Goal: Information Seeking & Learning: Learn about a topic

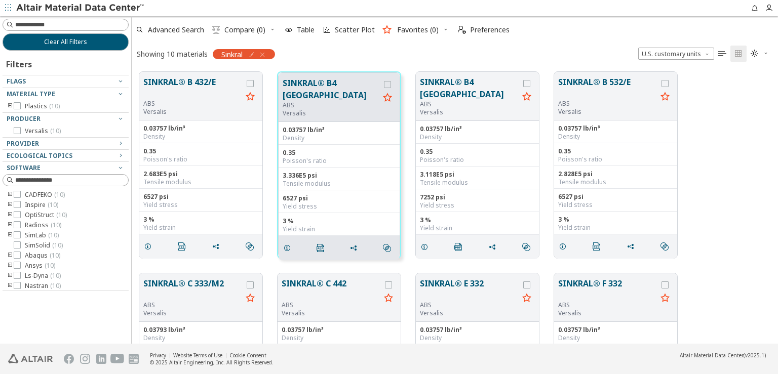
scroll to position [271, 638]
click at [424, 245] on icon "grid" at bounding box center [424, 247] width 8 height 8
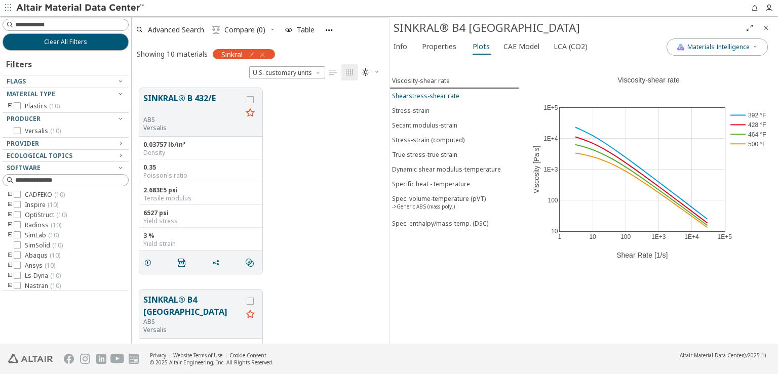
scroll to position [344, 0]
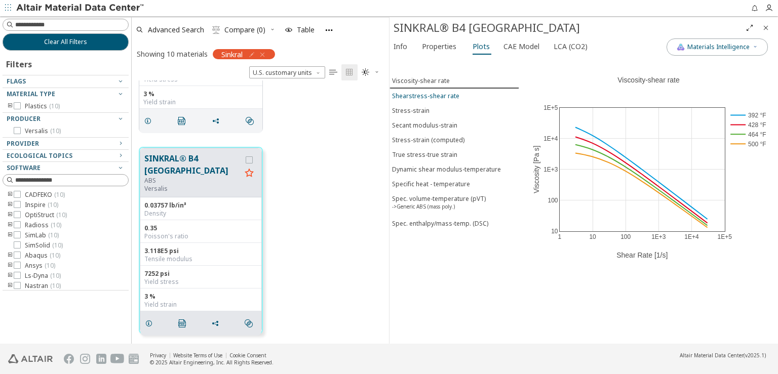
click at [432, 93] on div "Shearstress-shear rate" at bounding box center [425, 96] width 67 height 9
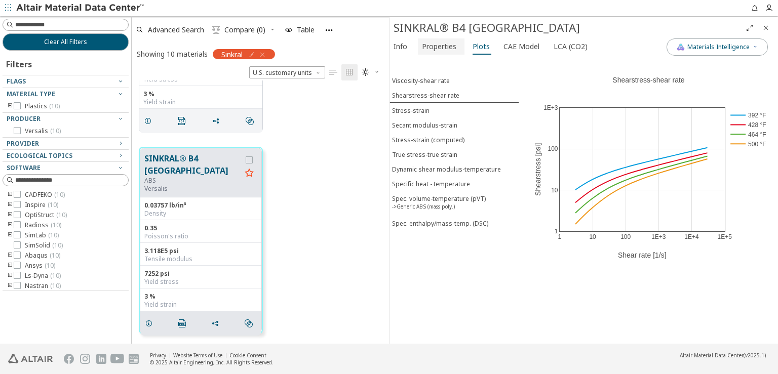
click at [443, 47] on span "Properties" at bounding box center [439, 46] width 34 height 16
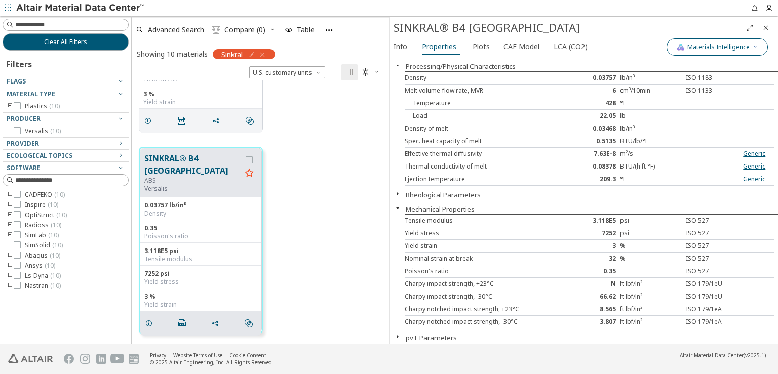
click at [754, 46] on icon "button" at bounding box center [755, 47] width 6 height 6
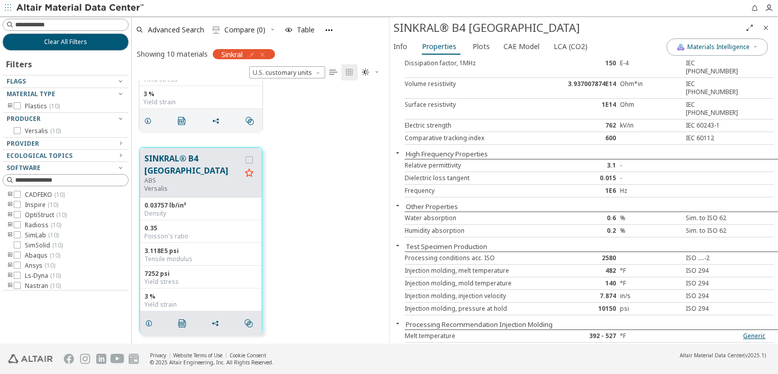
scroll to position [170, 0]
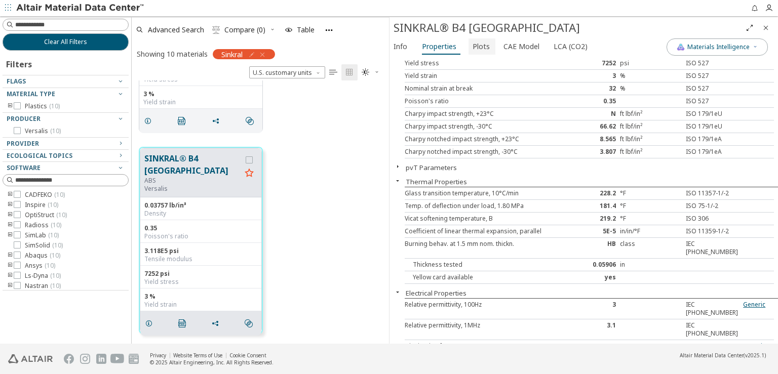
click at [473, 46] on span "Plots" at bounding box center [481, 46] width 17 height 16
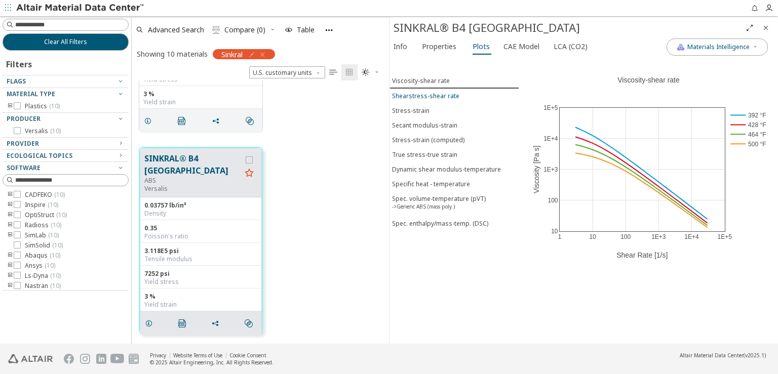
click at [430, 97] on button "Shearstress-shear rate" at bounding box center [454, 96] width 130 height 15
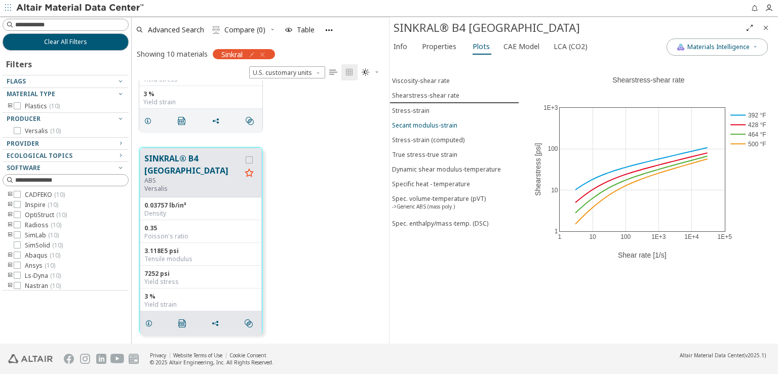
click at [426, 118] on button "Secant modulus-strain" at bounding box center [454, 125] width 130 height 15
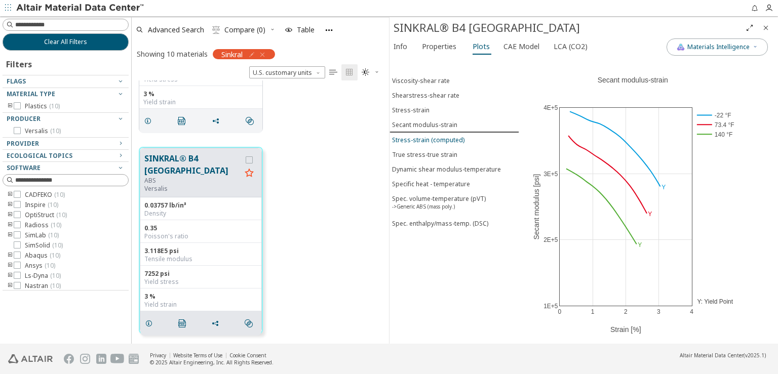
click at [427, 136] on div "Stress-strain (computed)" at bounding box center [428, 140] width 72 height 9
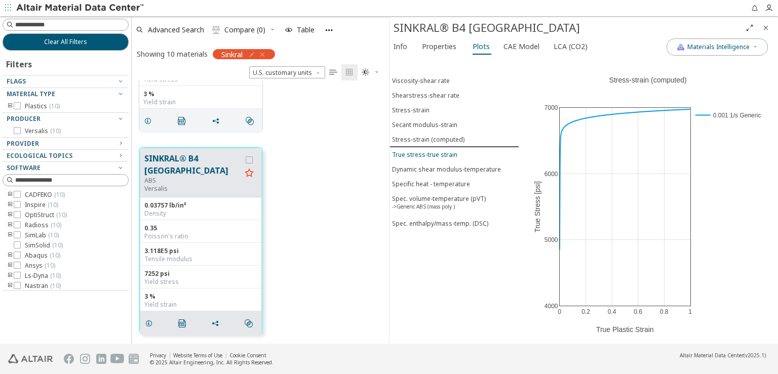
click at [434, 154] on button "True stress-true strain" at bounding box center [454, 154] width 130 height 15
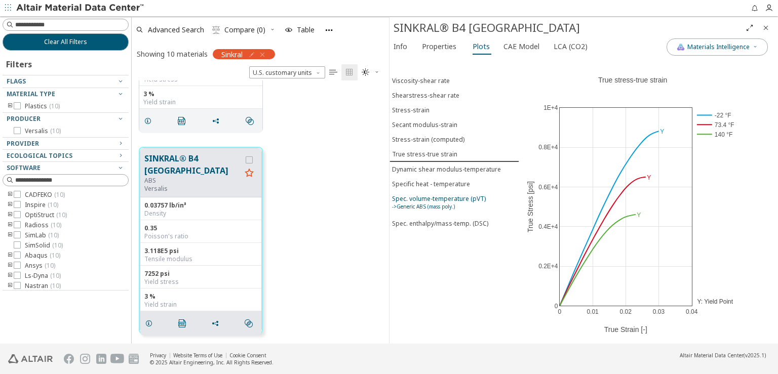
click at [435, 194] on div "Spec. volume-temperature (pVT) ->Generic ABS (mass poly.)" at bounding box center [439, 203] width 94 height 19
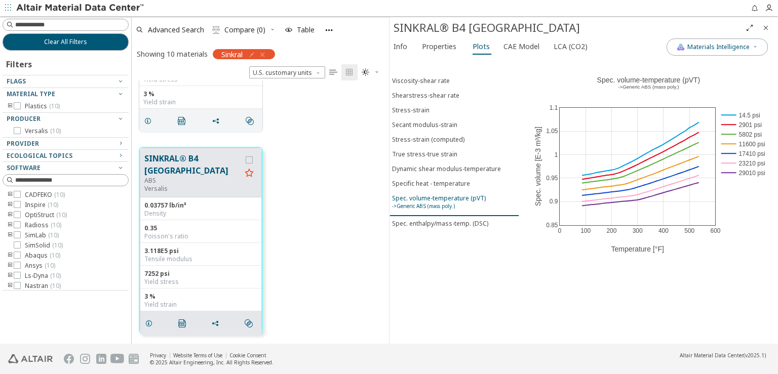
click at [435, 206] on button "Spec. volume-temperature (pVT) ->Generic ABS (mass poly.)" at bounding box center [454, 203] width 130 height 25
click at [514, 48] on span "CAE Model" at bounding box center [521, 46] width 36 height 16
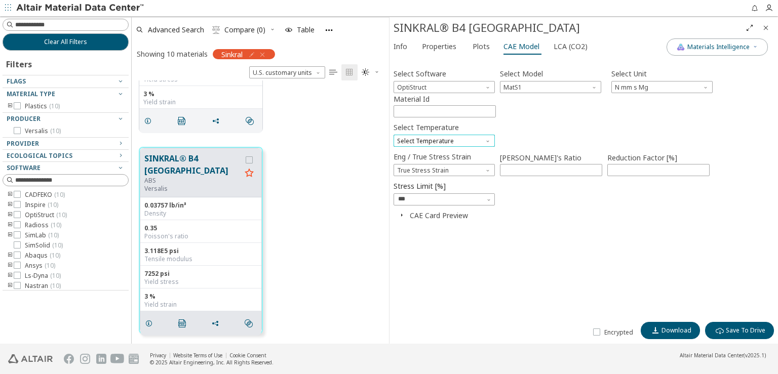
click at [456, 135] on span "Select Temperature" at bounding box center [444, 141] width 101 height 12
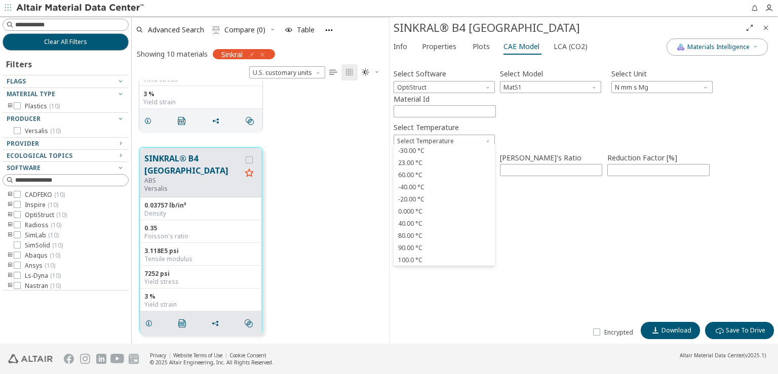
click at [594, 243] on div "Select Software OptiStruct Select Model MatS1 Select Unit N mm s Mg Material Id…" at bounding box center [584, 189] width 380 height 256
click at [668, 90] on span "N mm s Mg" at bounding box center [661, 87] width 101 height 12
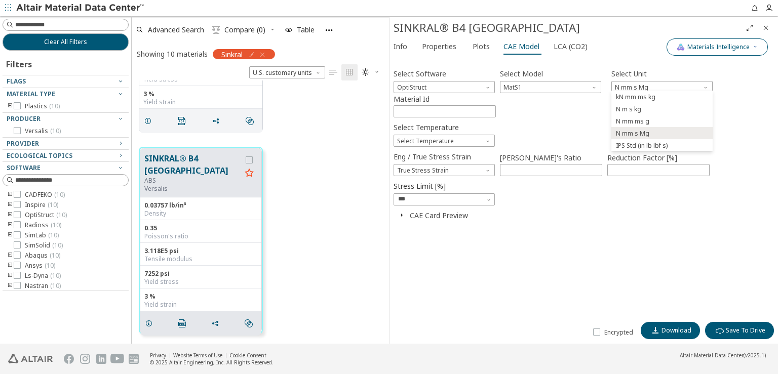
click at [726, 47] on span "Materials Intelligence" at bounding box center [718, 47] width 62 height 8
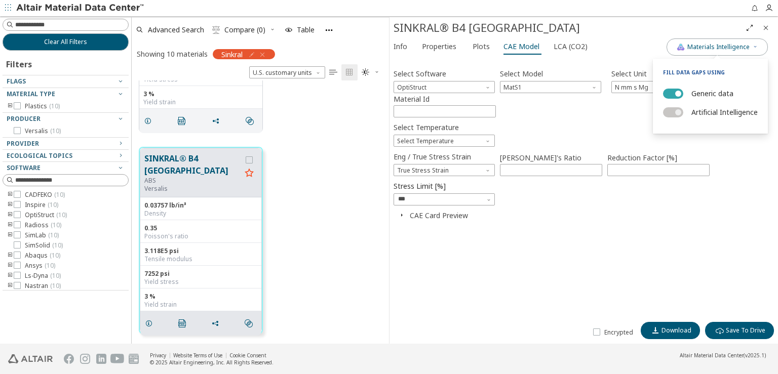
click at [663, 93] on button "Generic data" at bounding box center [673, 94] width 20 height 10
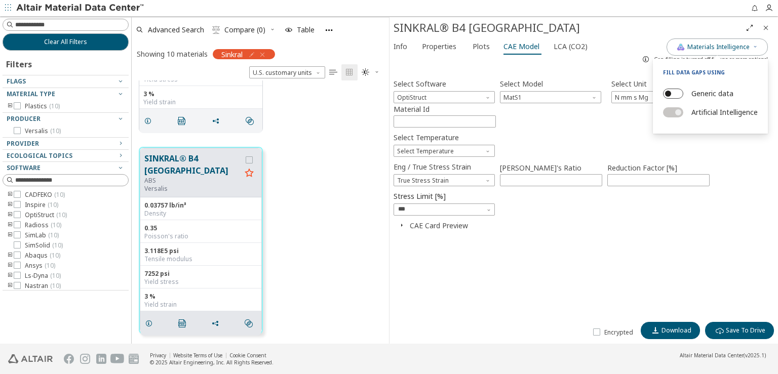
click at [663, 93] on button "Generic data" at bounding box center [673, 94] width 20 height 10
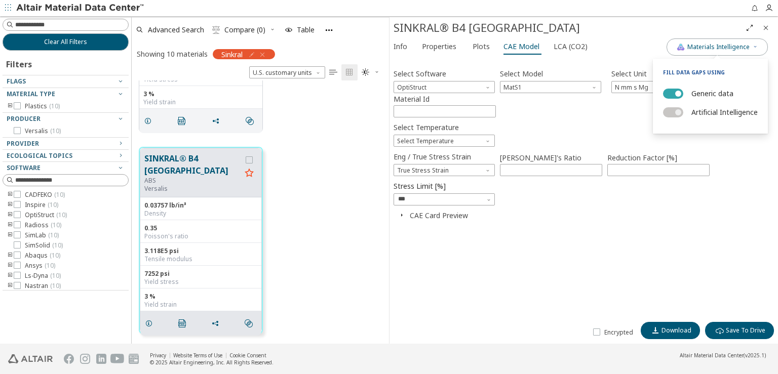
click at [663, 93] on button "Generic data" at bounding box center [673, 94] width 20 height 10
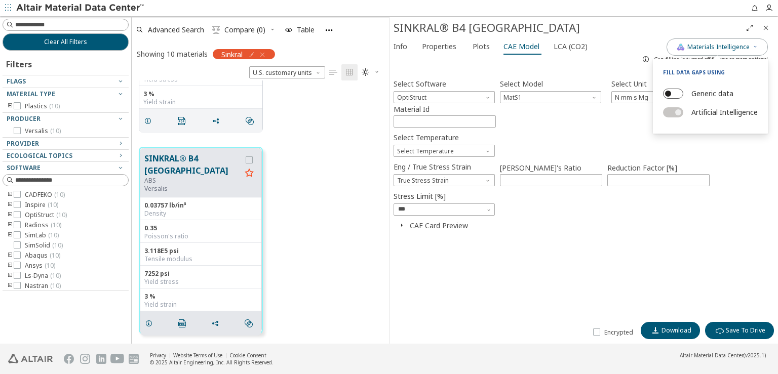
click at [663, 93] on button "Generic data" at bounding box center [673, 94] width 20 height 10
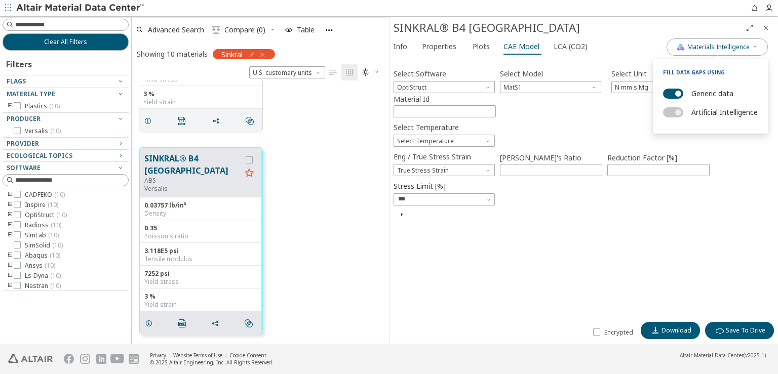
click at [641, 255] on div "Select Software OptiStruct Select Model MatS1 Select Unit N mm s Mg Material Id…" at bounding box center [584, 189] width 380 height 256
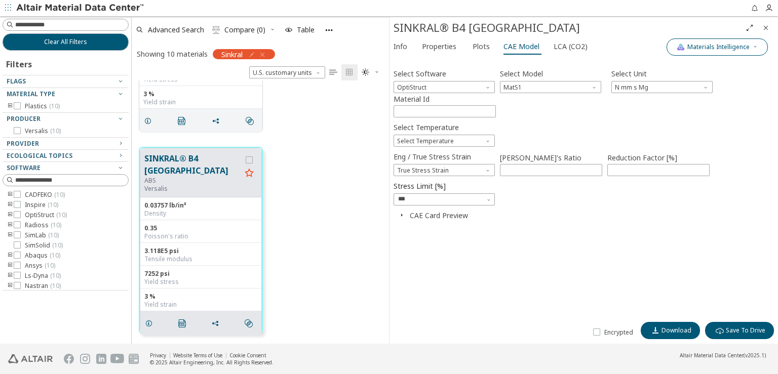
click at [752, 48] on icon "button" at bounding box center [755, 47] width 6 height 6
click at [564, 54] on button "LCA (CO2)" at bounding box center [572, 46] width 44 height 16
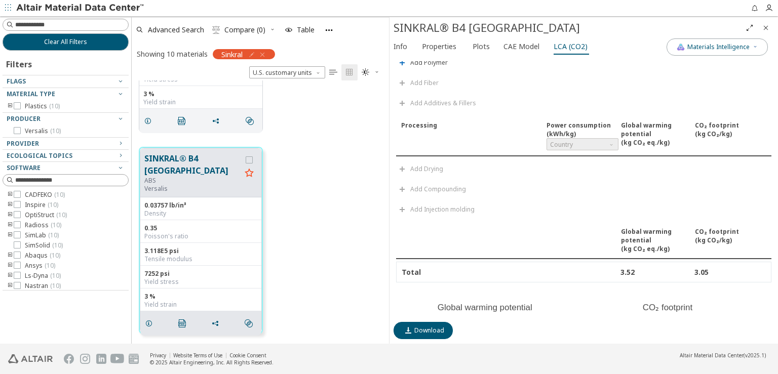
scroll to position [0, 0]
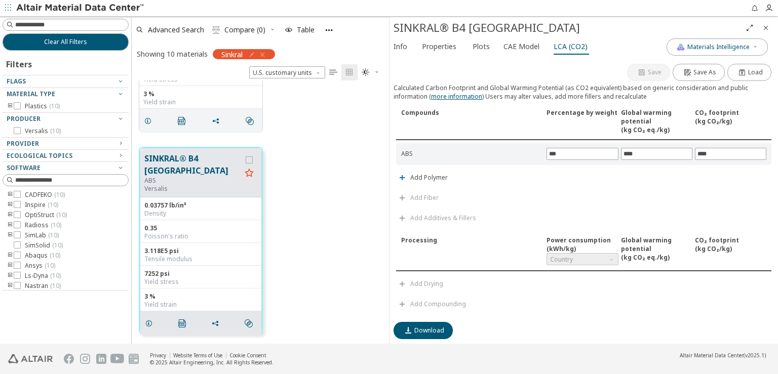
click at [767, 25] on icon "Close" at bounding box center [766, 28] width 8 height 8
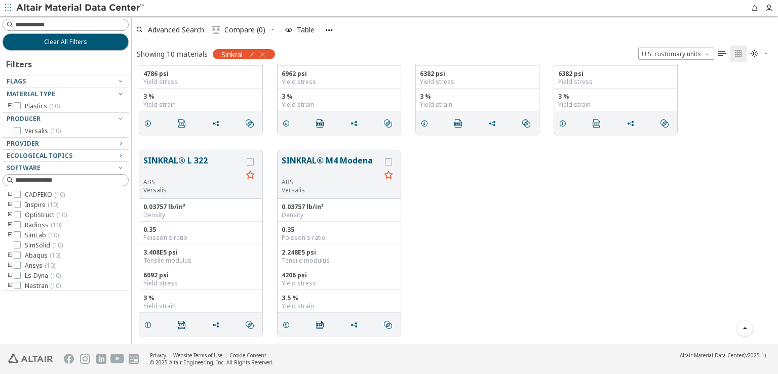
scroll to position [324, 0]
click at [263, 54] on icon "button" at bounding box center [262, 55] width 8 height 8
click at [264, 56] on icon "button" at bounding box center [262, 55] width 8 height 8
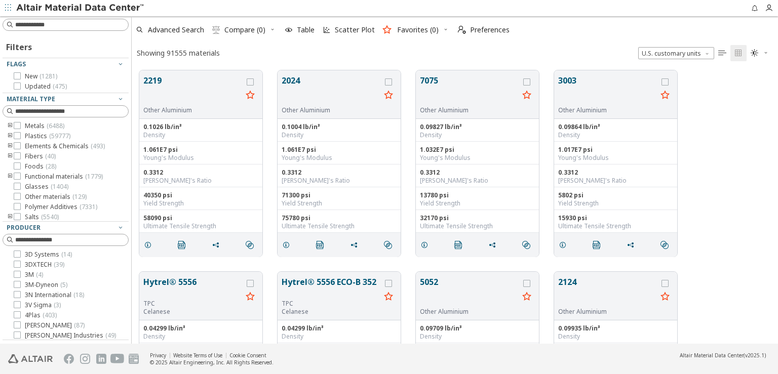
scroll to position [273, 638]
click at [148, 244] on icon "grid" at bounding box center [148, 245] width 8 height 8
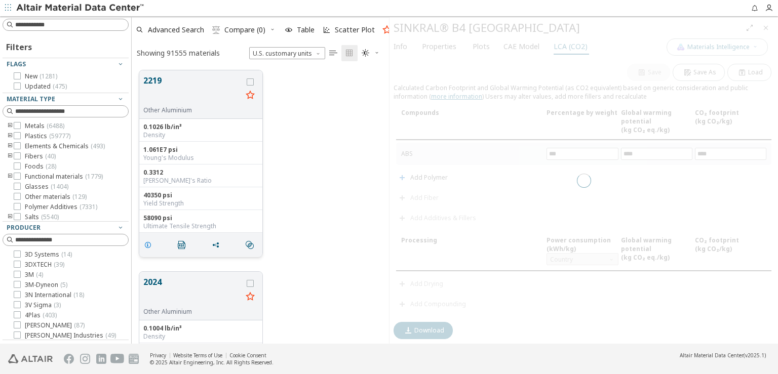
scroll to position [273, 249]
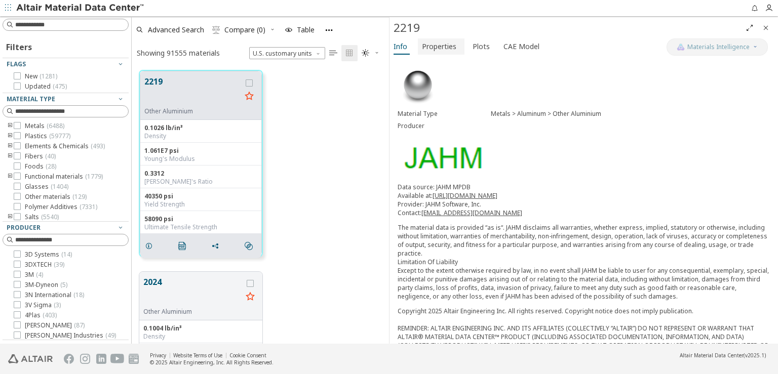
click at [434, 43] on span "Properties" at bounding box center [439, 46] width 34 height 16
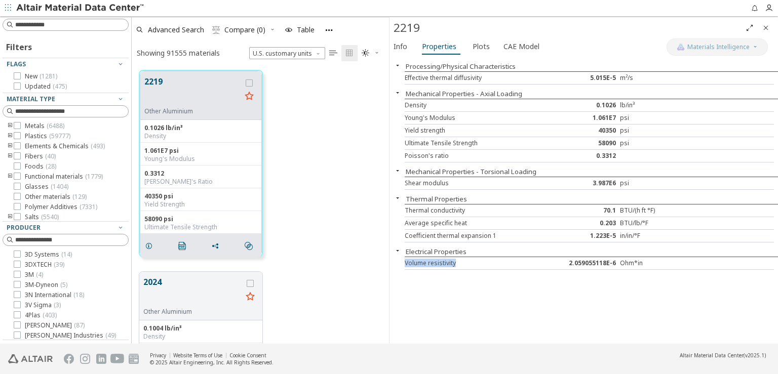
drag, startPoint x: 404, startPoint y: 259, endPoint x: 459, endPoint y: 260, distance: 55.7
click at [459, 260] on div "Processing/Physical Characteristics Effective thermal diffusivity 5.015E-5 m²/s…" at bounding box center [583, 200] width 388 height 287
copy div "Volume resistivity"
click at [72, 25] on input at bounding box center [71, 25] width 113 height 10
paste input "**********"
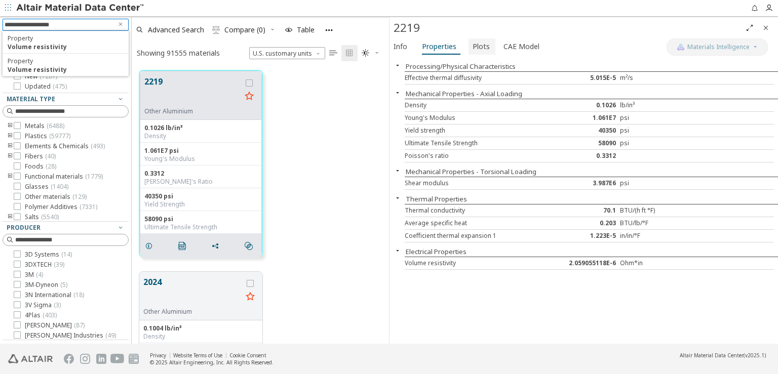
type input "**********"
click at [473, 50] on span "Plots" at bounding box center [481, 46] width 17 height 16
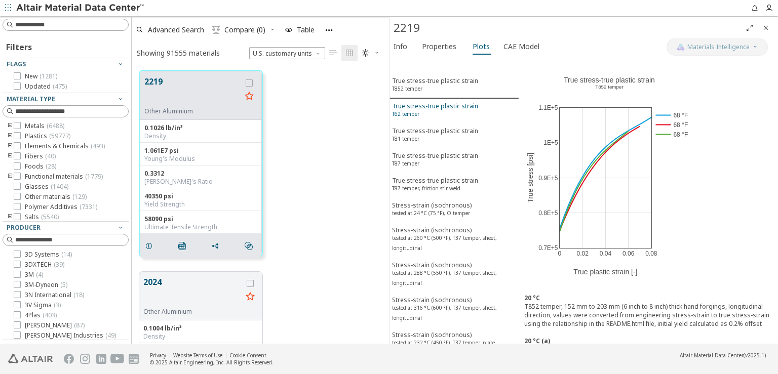
click at [468, 105] on div "True stress-true plastic strain T62 temper" at bounding box center [435, 111] width 86 height 19
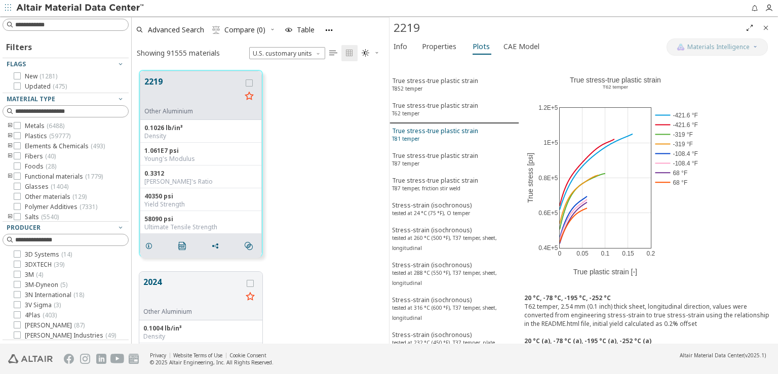
click at [464, 127] on div "True stress-true plastic strain T81 temper" at bounding box center [435, 136] width 86 height 19
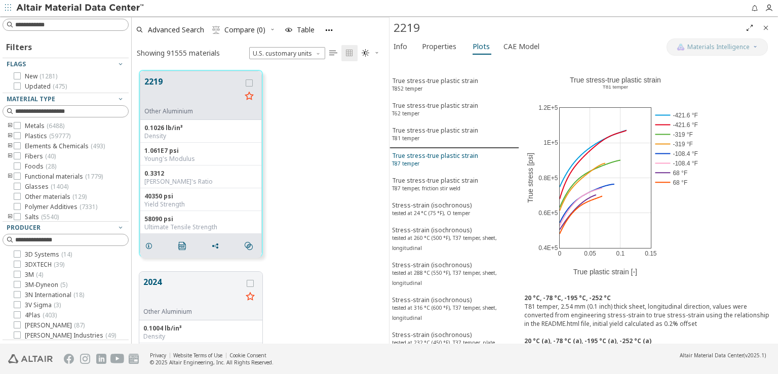
click at [457, 151] on div "True stress-true plastic strain T87 temper" at bounding box center [435, 160] width 86 height 19
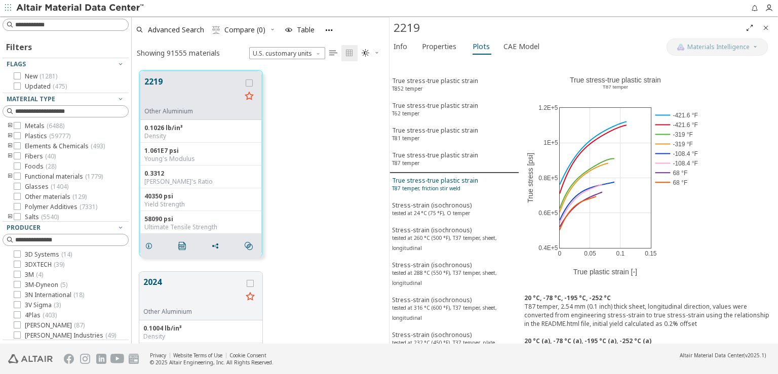
click at [450, 185] on sup "T87 temper, friction stir weld" at bounding box center [426, 188] width 68 height 7
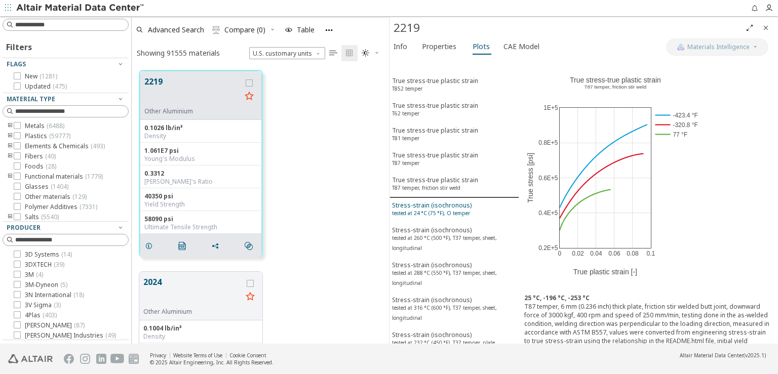
click at [449, 201] on div "Stress-strain (isochronous) tested at 24 °C (75 °F), O temper" at bounding box center [432, 210] width 80 height 19
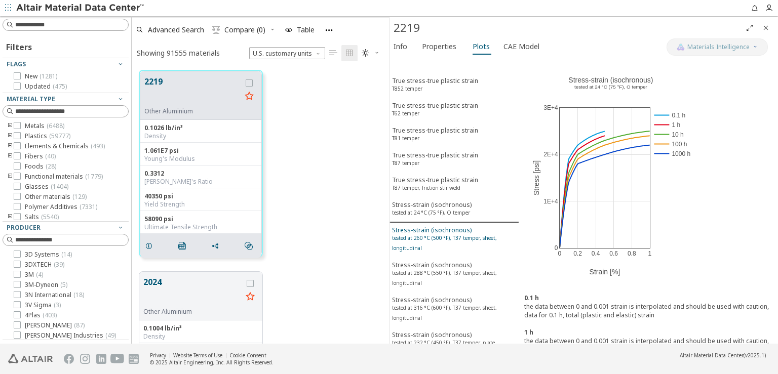
click at [438, 234] on sup "tested at 260 °C (500 °F), T37 temper, sheet, longitudinal" at bounding box center [444, 242] width 105 height 17
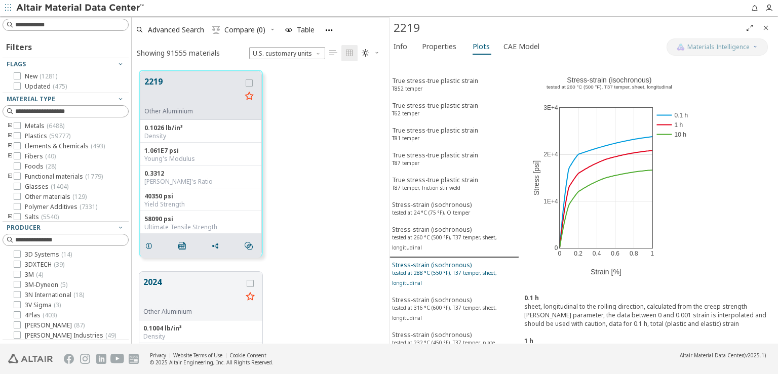
click at [436, 261] on div "Stress-strain (isochronous) tested at 288 °C (550 °F), T37 temper, sheet, longi…" at bounding box center [454, 275] width 125 height 29
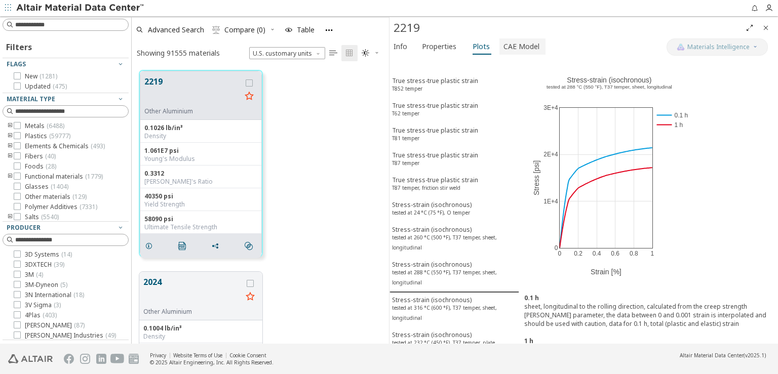
click at [519, 45] on span "CAE Model" at bounding box center [521, 46] width 36 height 16
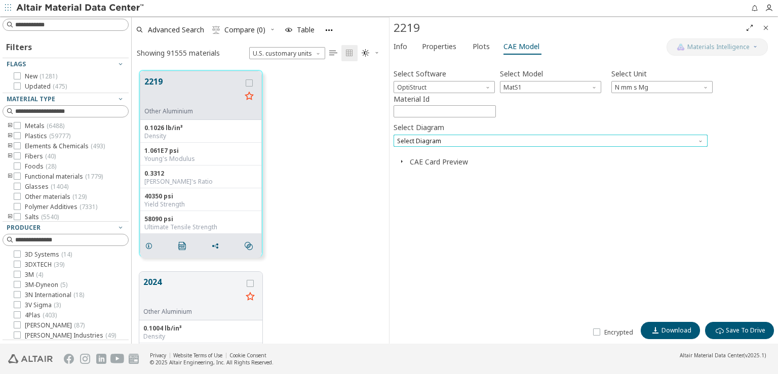
click at [507, 135] on span "Select Diagram" at bounding box center [551, 141] width 314 height 12
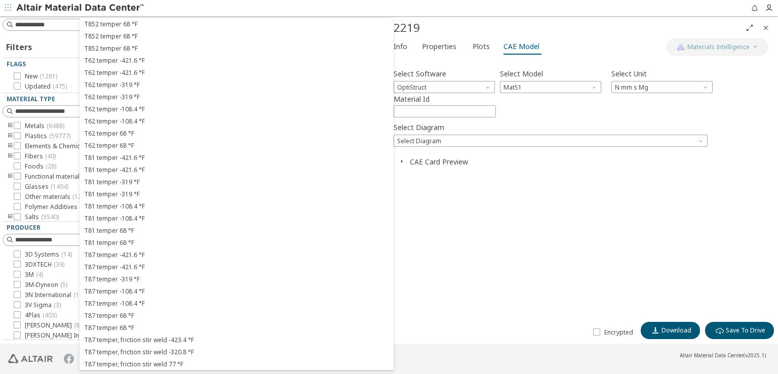
drag, startPoint x: 478, startPoint y: 224, endPoint x: 465, endPoint y: 197, distance: 30.8
click at [478, 222] on div "Select Software OptiStruct Select Model MatS1 Select Unit N mm s Mg Material Id…" at bounding box center [584, 189] width 380 height 256
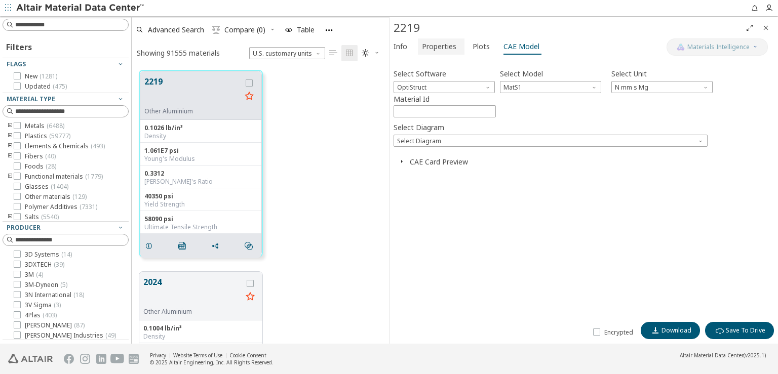
click at [440, 54] on button "Properties" at bounding box center [441, 46] width 47 height 16
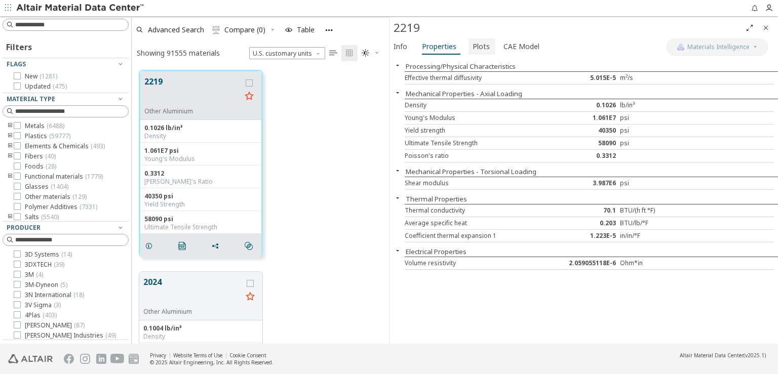
click at [475, 48] on span "Plots" at bounding box center [481, 46] width 17 height 16
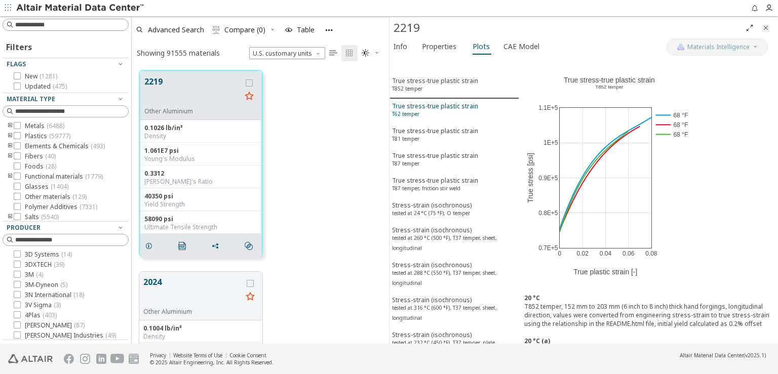
click at [462, 103] on div "True stress-true plastic strain T62 temper" at bounding box center [435, 111] width 86 height 19
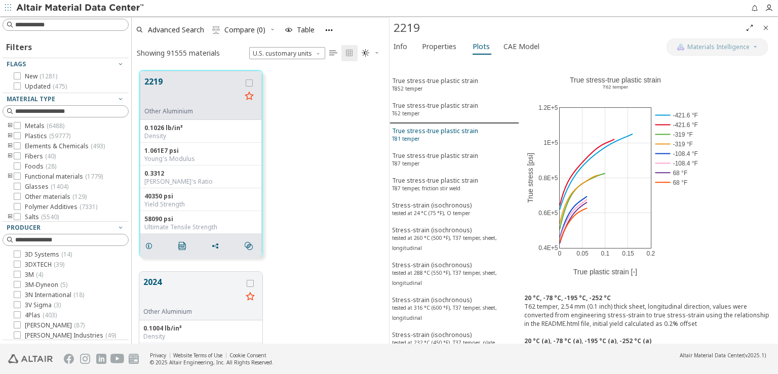
click at [453, 127] on div "True stress-true plastic strain T81 temper" at bounding box center [435, 136] width 86 height 19
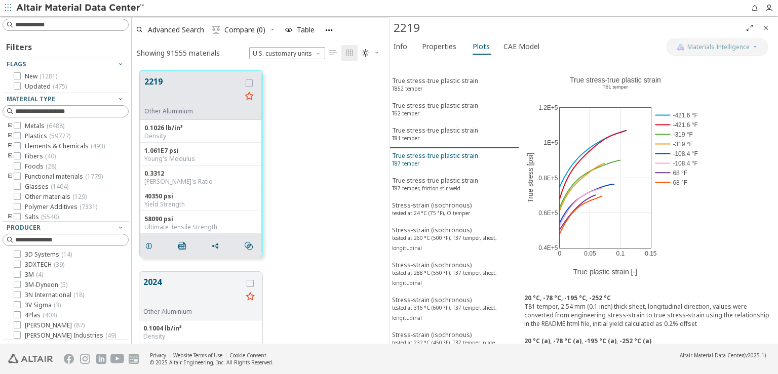
click at [451, 151] on div "True stress-true plastic strain T87 temper" at bounding box center [435, 160] width 86 height 19
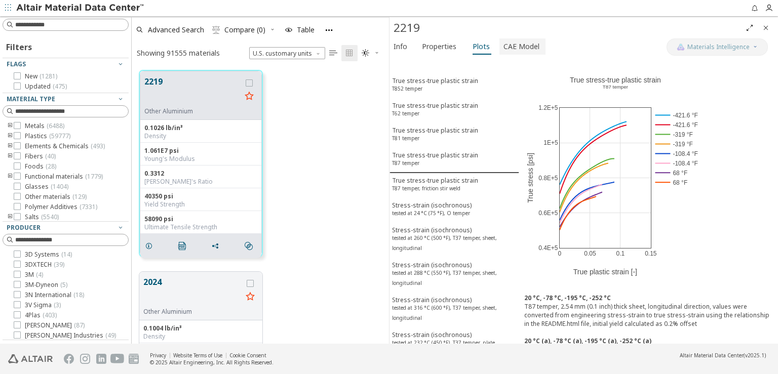
click at [503, 47] on span "CAE Model" at bounding box center [521, 46] width 36 height 16
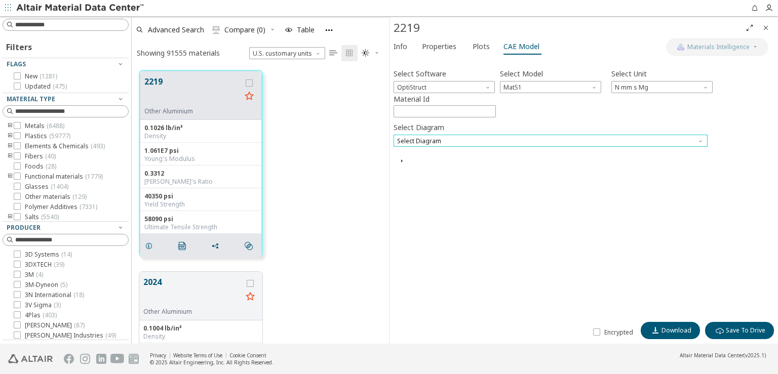
click at [468, 139] on span "Select Diagram" at bounding box center [551, 141] width 314 height 12
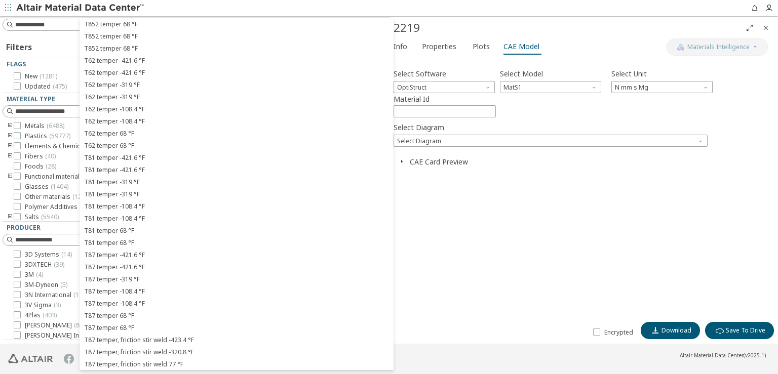
click at [456, 280] on div "Select Software OptiStruct Select Model MatS1 Select Unit N mm s Mg Material Id…" at bounding box center [584, 189] width 380 height 256
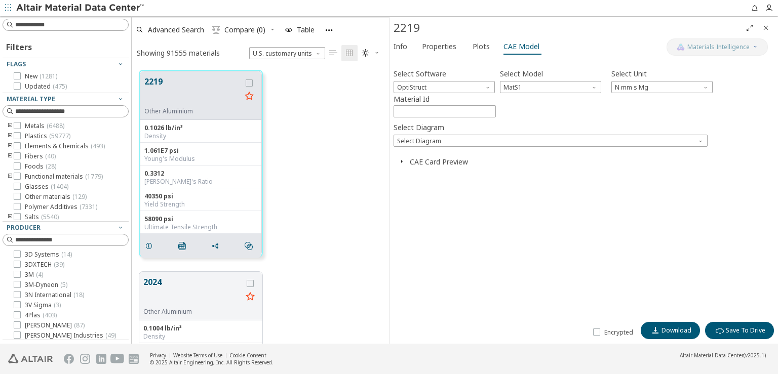
click at [766, 30] on icon "Close" at bounding box center [766, 28] width 8 height 8
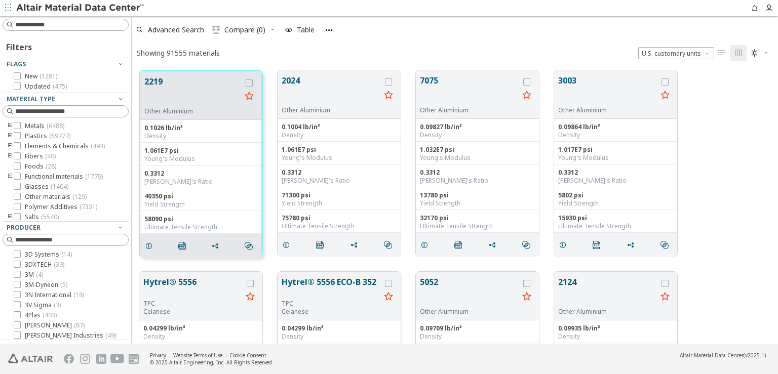
scroll to position [273, 638]
click at [150, 242] on icon "grid" at bounding box center [149, 246] width 8 height 8
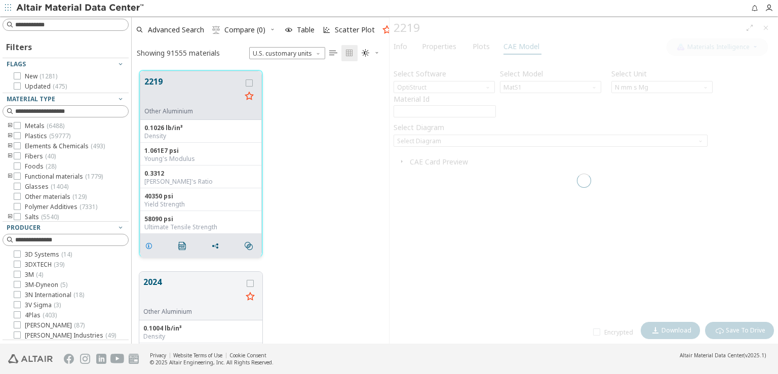
scroll to position [273, 249]
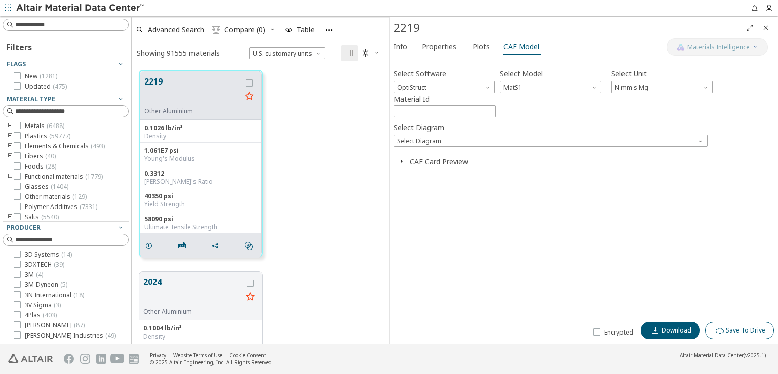
click at [717, 327] on icon "" at bounding box center [720, 331] width 8 height 8
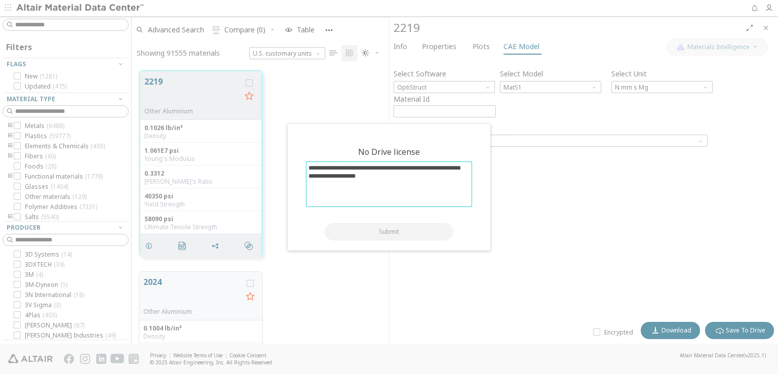
click at [401, 178] on textarea at bounding box center [388, 184] width 165 height 45
type textarea "**"
click at [402, 229] on button "Submit" at bounding box center [389, 231] width 128 height 17
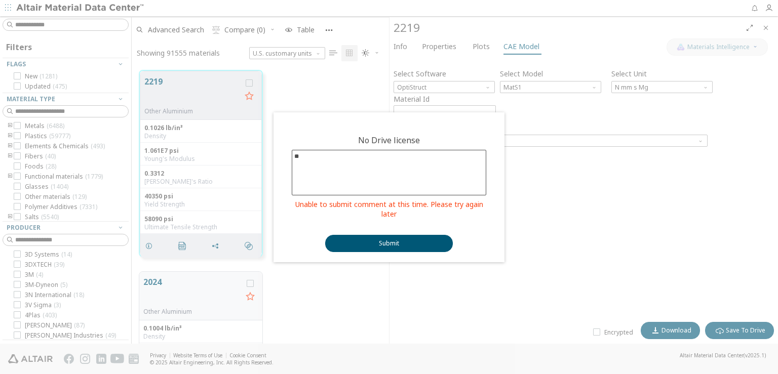
click at [398, 178] on textarea "**" at bounding box center [388, 172] width 193 height 45
drag, startPoint x: 317, startPoint y: 164, endPoint x: 283, endPoint y: 164, distance: 33.9
click at [283, 164] on div "No Drive license ** Unable to submit comment at this time. Please try again lat…" at bounding box center [389, 194] width 219 height 126
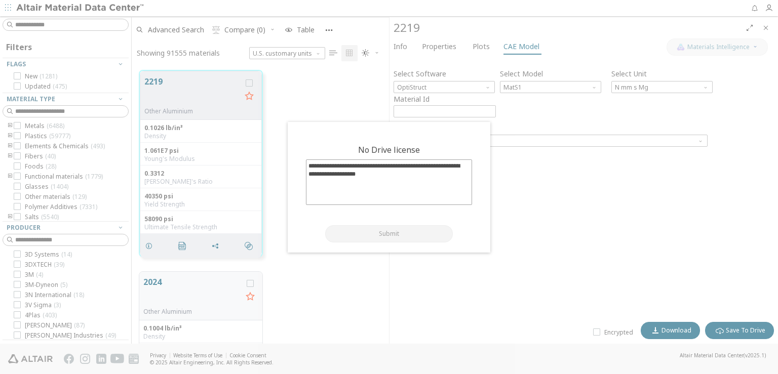
click at [443, 295] on div at bounding box center [389, 187] width 778 height 374
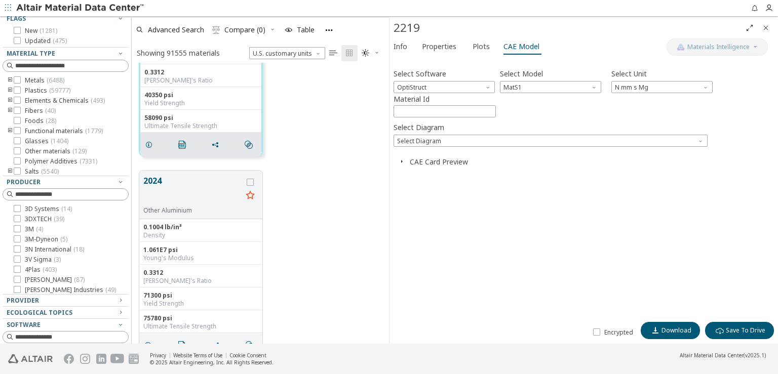
scroll to position [151, 0]
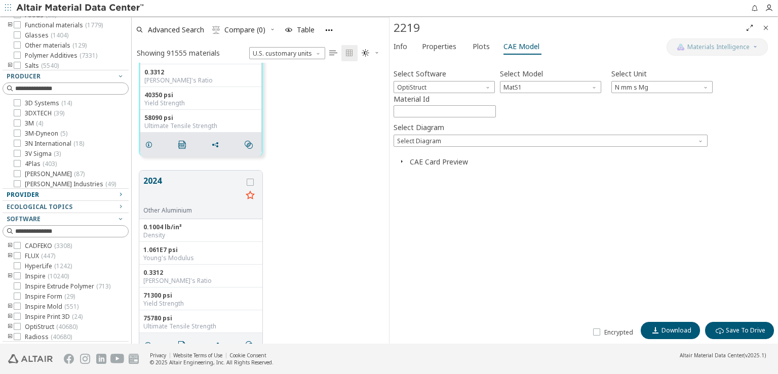
click at [104, 195] on div "Provider" at bounding box center [62, 195] width 110 height 8
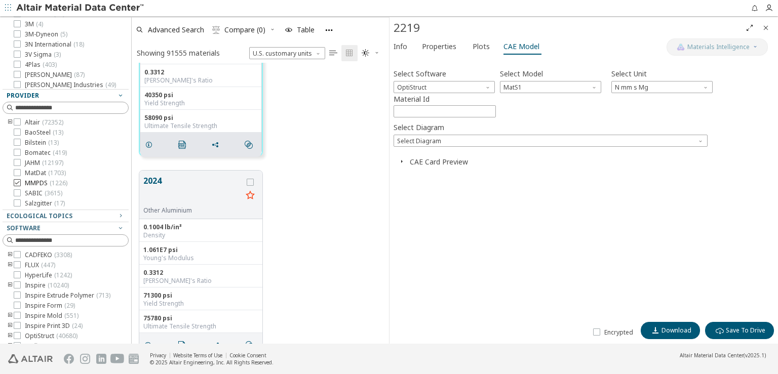
scroll to position [253, 0]
click at [16, 200] on icon at bounding box center [17, 201] width 7 height 7
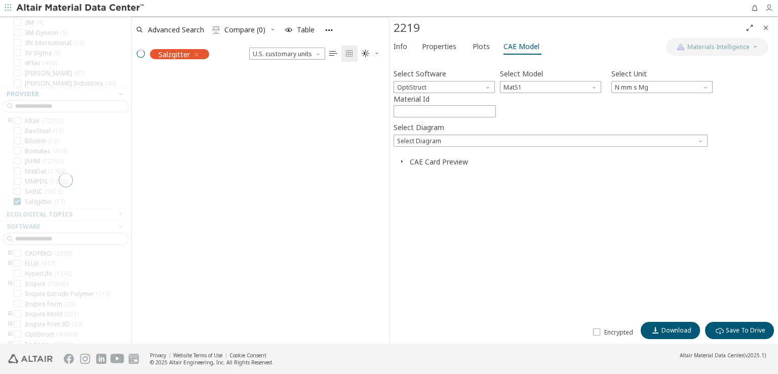
scroll to position [271, 249]
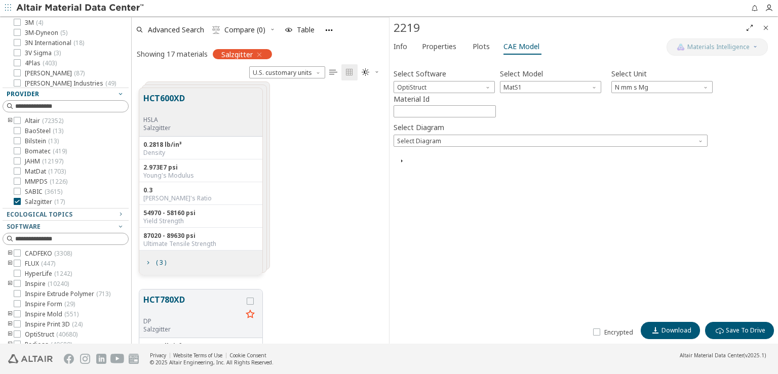
click at [766, 28] on icon "Close" at bounding box center [766, 28] width 8 height 8
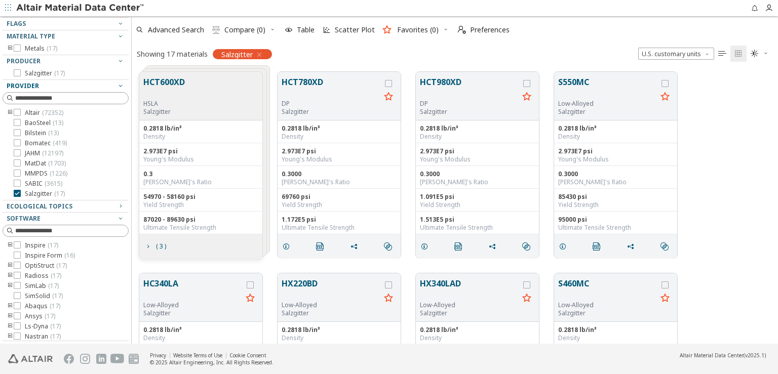
scroll to position [57, 0]
click at [292, 242] on span "grid" at bounding box center [288, 246] width 16 height 19
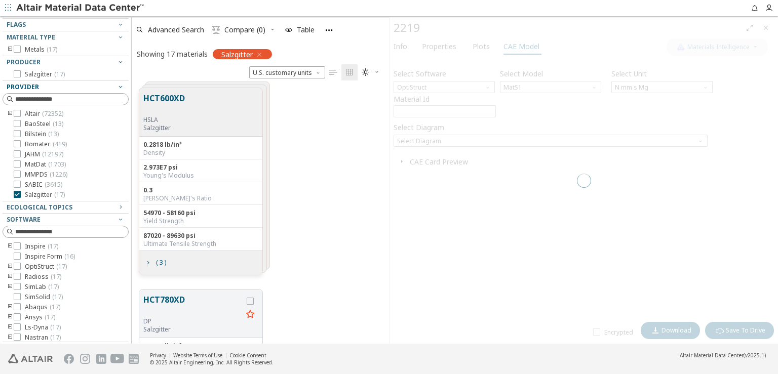
scroll to position [255, 249]
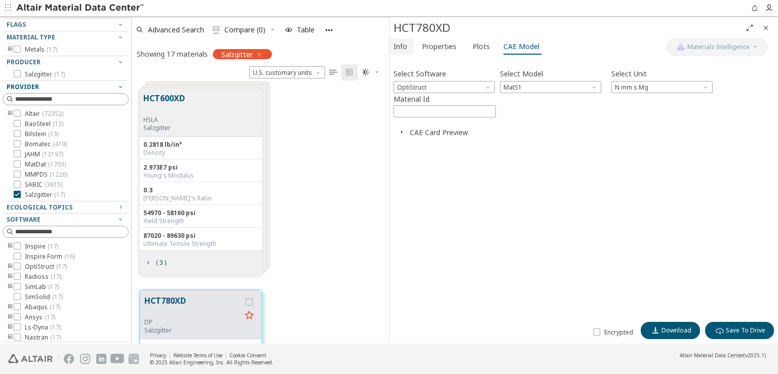
click at [405, 49] on span "Info" at bounding box center [401, 46] width 14 height 16
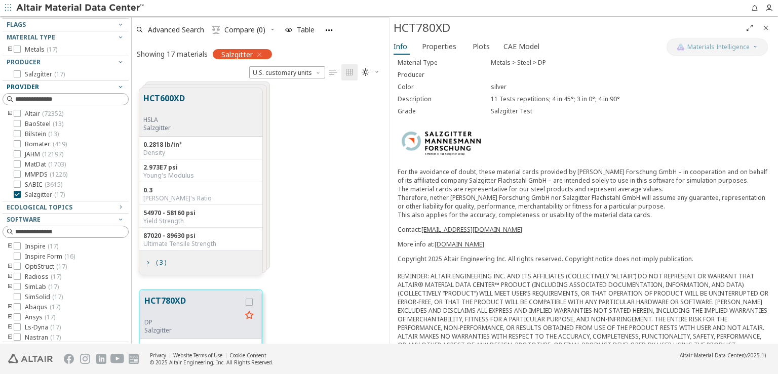
scroll to position [51, 0]
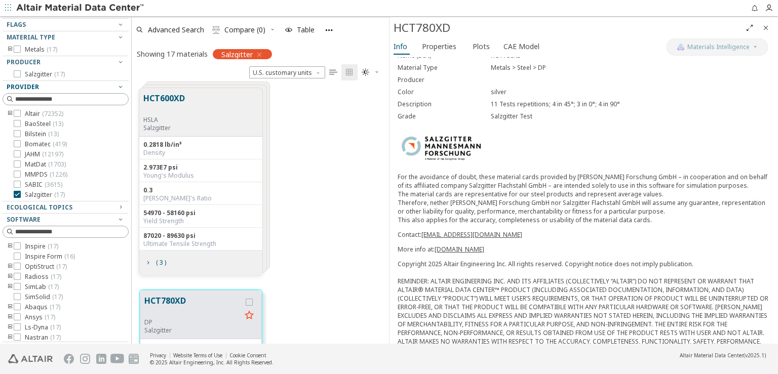
drag, startPoint x: 563, startPoint y: 174, endPoint x: 659, endPoint y: 223, distance: 108.0
click at [659, 223] on div "For the avoidance of doubt, these material cards provided by Salzgitter Mannesm…" at bounding box center [584, 213] width 372 height 81
click at [437, 46] on span "Properties" at bounding box center [439, 46] width 34 height 16
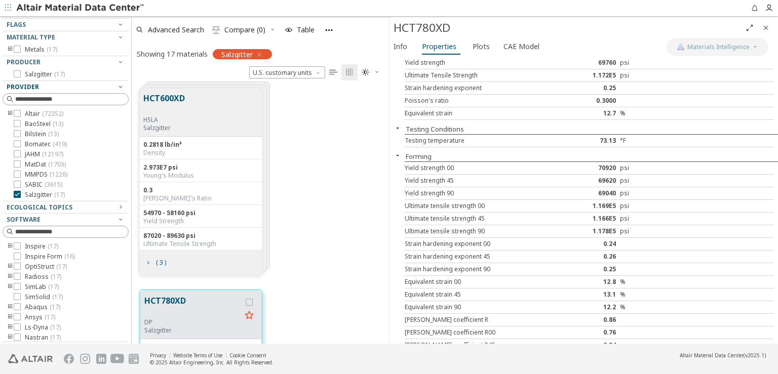
scroll to position [0, 0]
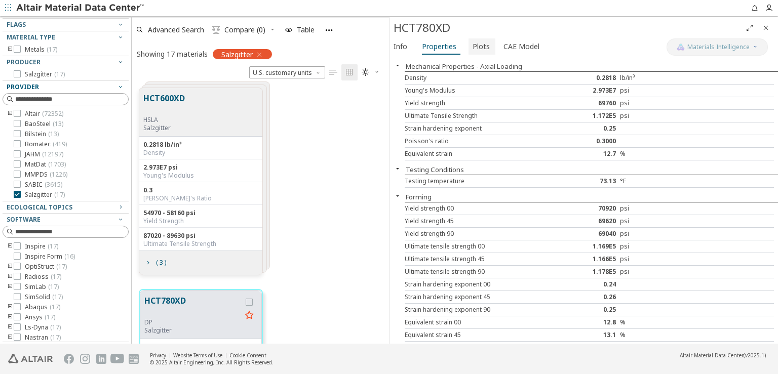
click at [474, 41] on span "Plots" at bounding box center [481, 46] width 17 height 16
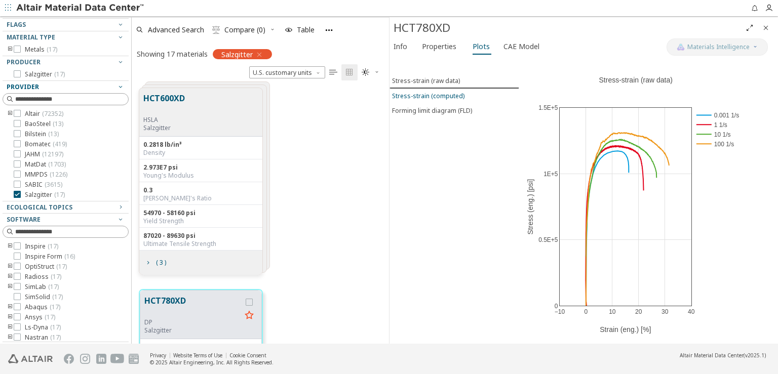
click at [458, 92] on div "Stress-strain (computed)" at bounding box center [428, 96] width 72 height 9
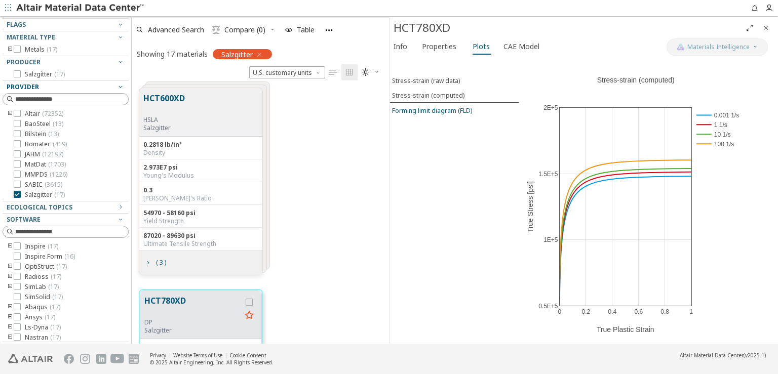
click at [459, 107] on div "Forming limit diagram (FLD)" at bounding box center [432, 110] width 80 height 9
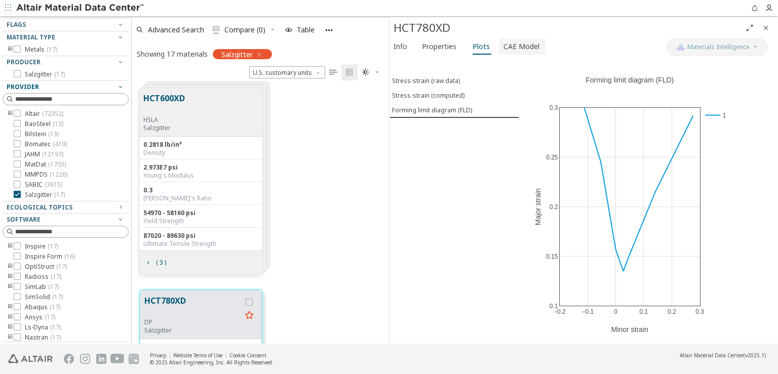
click at [522, 44] on span "CAE Model" at bounding box center [521, 46] width 36 height 16
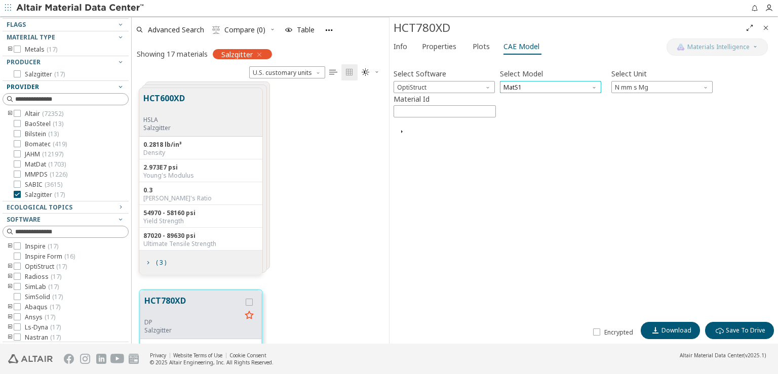
click at [513, 84] on span "MatS1" at bounding box center [550, 87] width 101 height 12
click at [516, 109] on span "MatS1" at bounding box center [513, 109] width 18 height 8
click at [514, 82] on span "MatS1" at bounding box center [550, 87] width 101 height 12
click at [513, 94] on span "Mat1" at bounding box center [511, 97] width 15 height 8
click at [513, 85] on span "Mat1" at bounding box center [550, 87] width 101 height 12
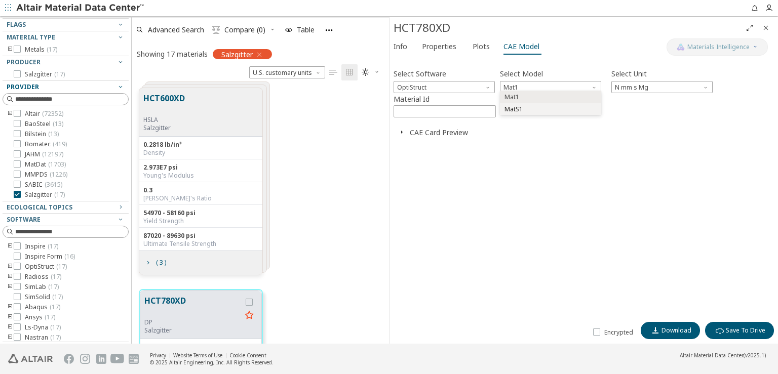
click at [516, 109] on span "MatS1" at bounding box center [513, 109] width 18 height 8
click at [643, 87] on span "N mm s Mg" at bounding box center [661, 87] width 101 height 12
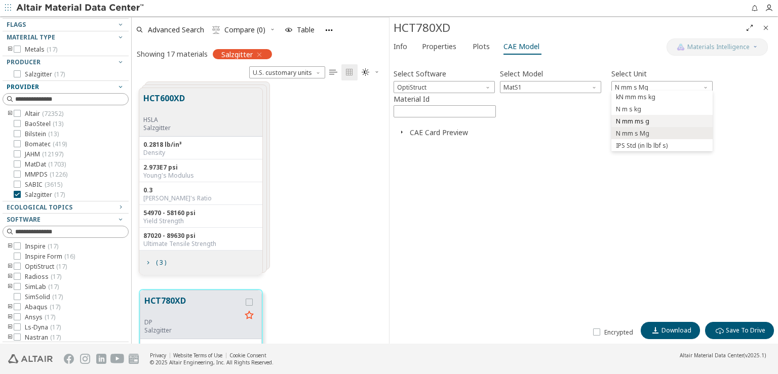
click at [643, 121] on span "N mm ms g" at bounding box center [632, 121] width 33 height 8
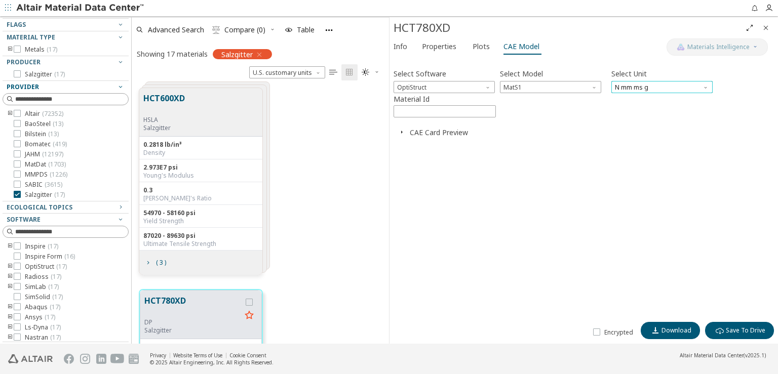
click at [644, 85] on span "N mm ms g" at bounding box center [661, 87] width 101 height 12
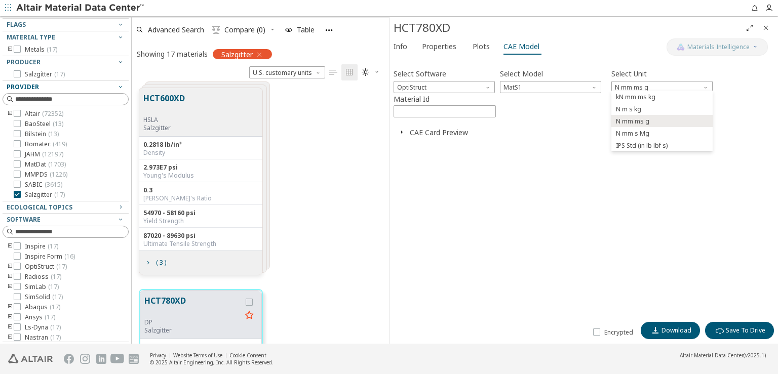
click at [648, 95] on span "kN mm ms kg" at bounding box center [636, 97] width 40 height 8
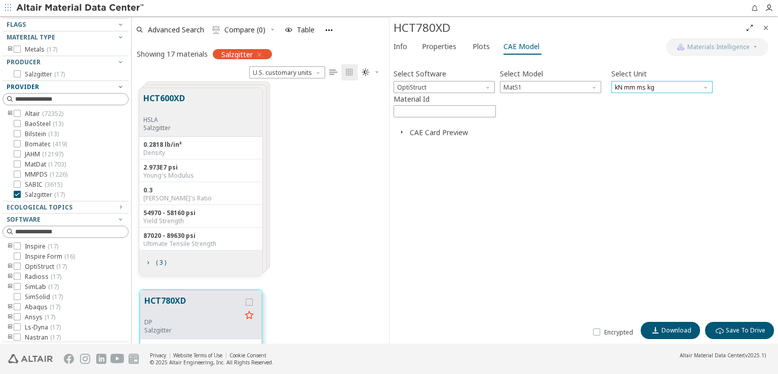
click at [648, 87] on span "kN mm ms kg" at bounding box center [661, 87] width 101 height 12
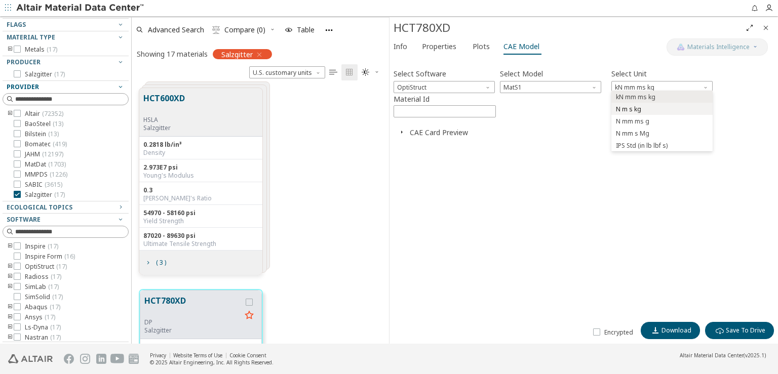
click at [651, 110] on span "N m s kg" at bounding box center [661, 109] width 93 height 7
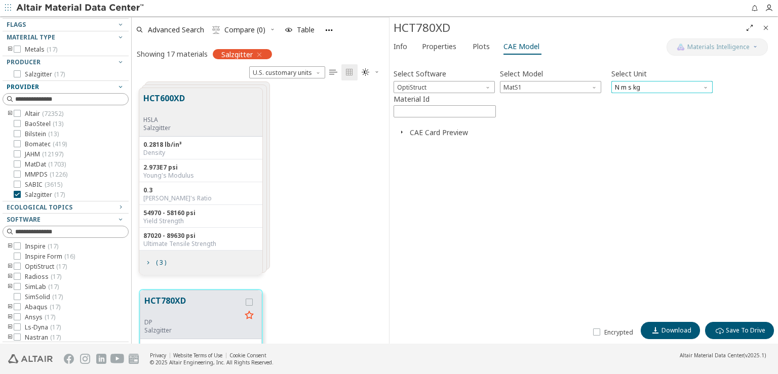
click at [651, 86] on span "N m s kg" at bounding box center [661, 87] width 101 height 12
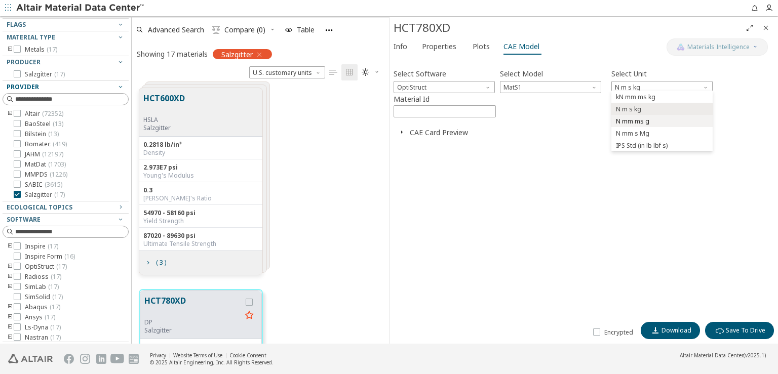
click at [649, 123] on span "N mm ms g" at bounding box center [661, 121] width 93 height 7
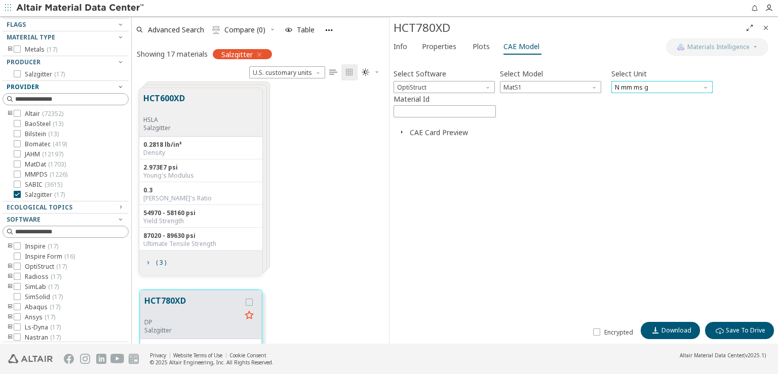
click at [648, 88] on span "N mm ms g" at bounding box center [661, 87] width 101 height 12
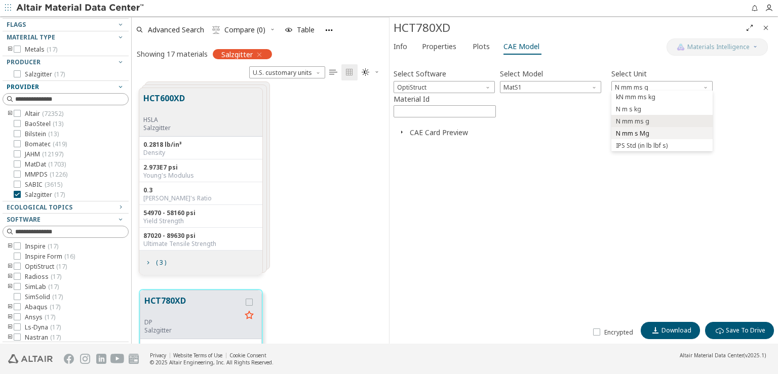
click at [648, 132] on span "N mm s Mg" at bounding box center [661, 133] width 93 height 7
click at [403, 129] on icon "button" at bounding box center [402, 132] width 8 height 8
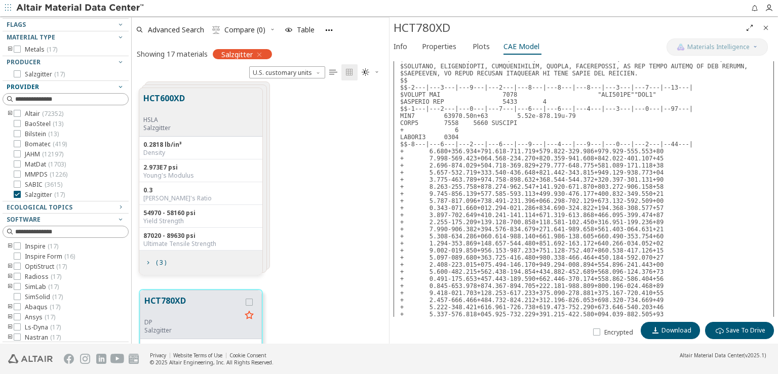
scroll to position [618, 0]
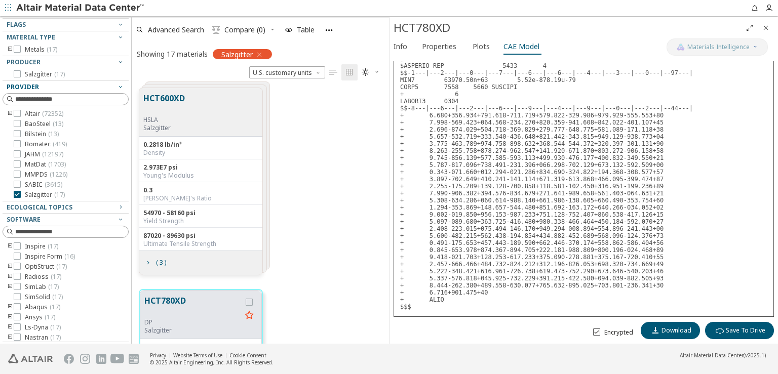
click at [598, 331] on icon at bounding box center [596, 332] width 7 height 7
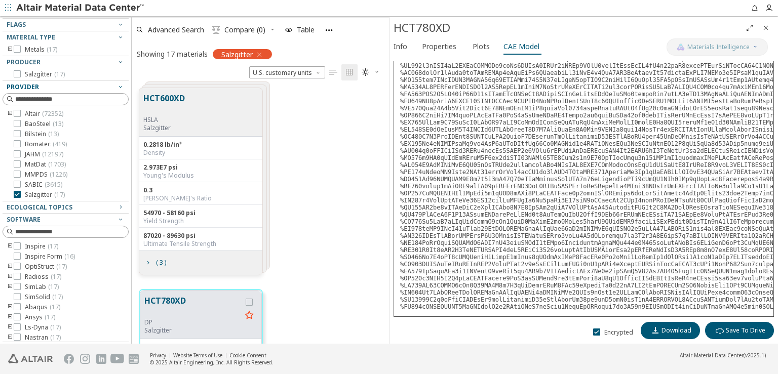
scroll to position [671, 0]
click at [599, 333] on icon at bounding box center [596, 332] width 7 height 7
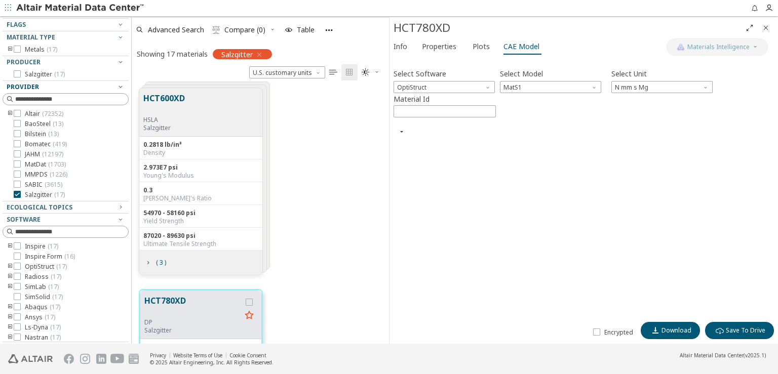
scroll to position [0, 0]
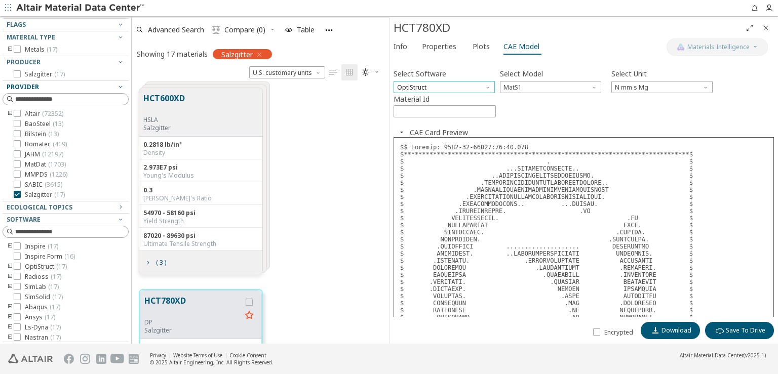
click at [475, 87] on span "OptiStruct" at bounding box center [444, 87] width 101 height 12
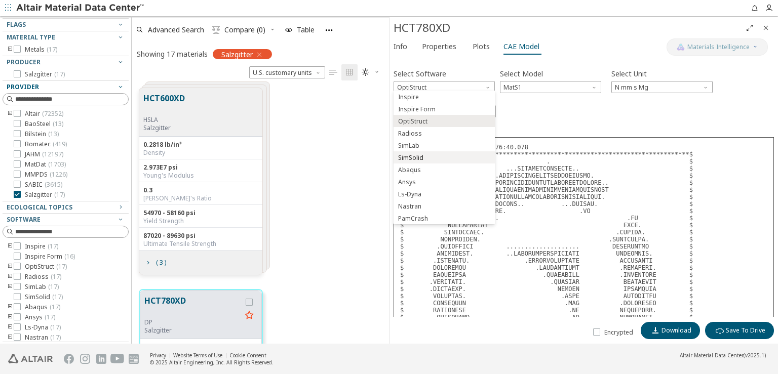
click at [429, 155] on span "SimSolid" at bounding box center [444, 157] width 93 height 7
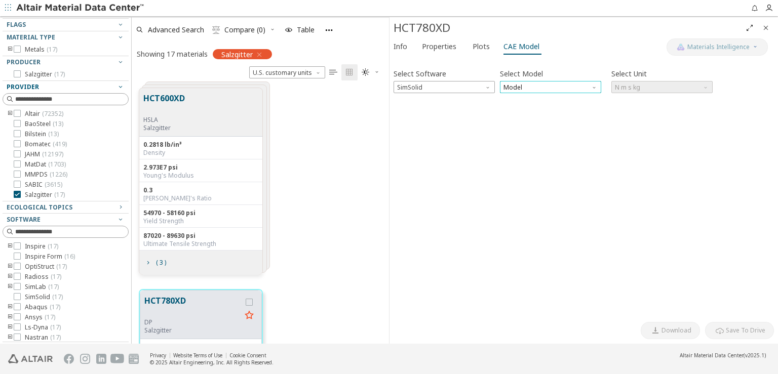
click at [517, 90] on span "Model" at bounding box center [550, 87] width 101 height 12
click at [519, 99] on span "SimSolid Card" at bounding box center [524, 97] width 41 height 8
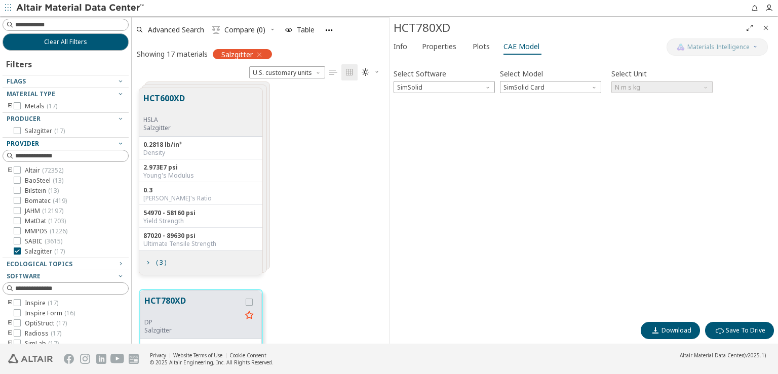
click at [259, 54] on icon "button" at bounding box center [259, 55] width 8 height 8
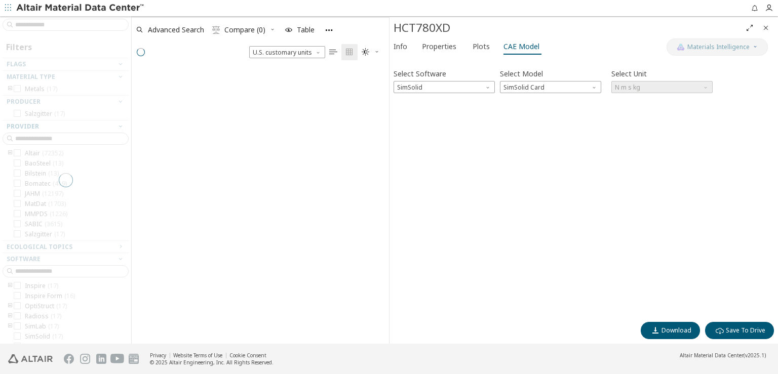
click at [767, 26] on icon "Close" at bounding box center [766, 28] width 8 height 8
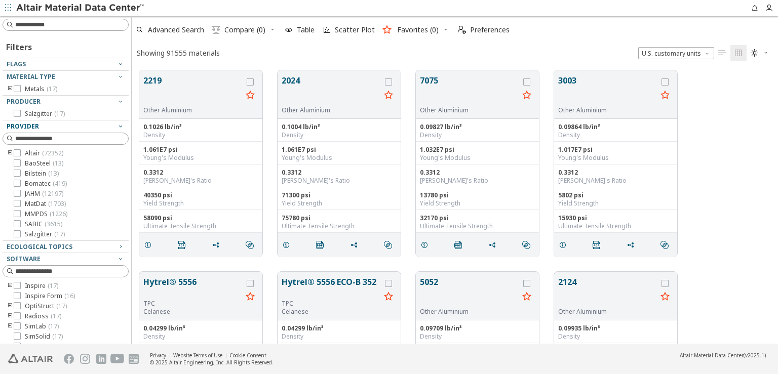
scroll to position [273, 638]
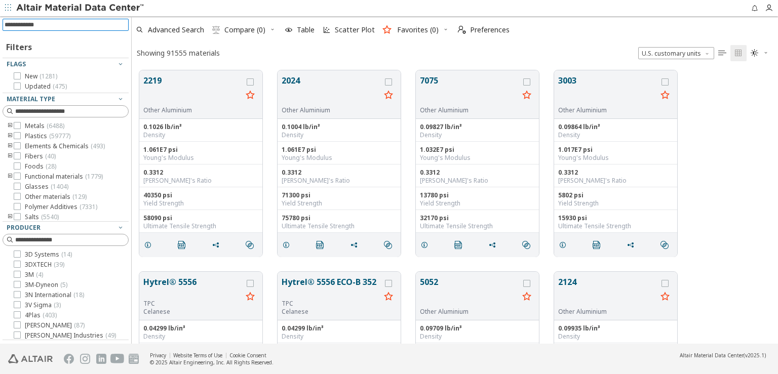
click at [81, 24] on input at bounding box center [67, 24] width 124 height 11
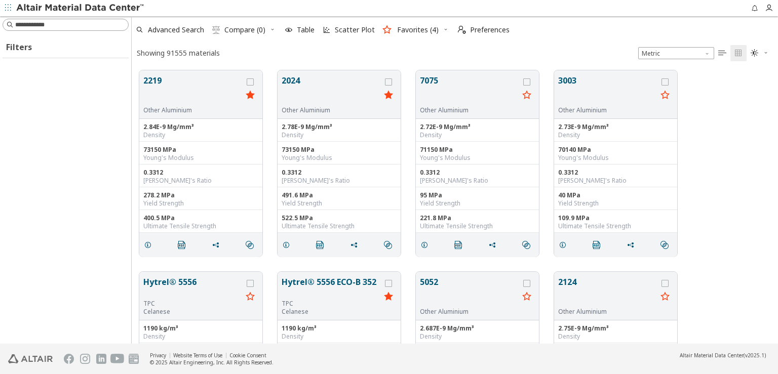
scroll to position [273, 638]
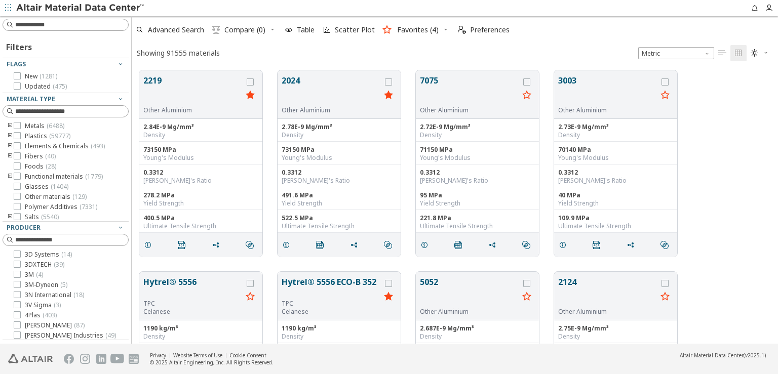
scroll to position [273, 638]
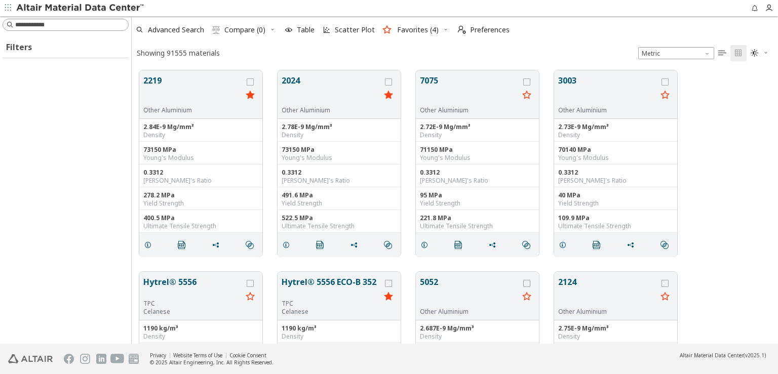
scroll to position [273, 638]
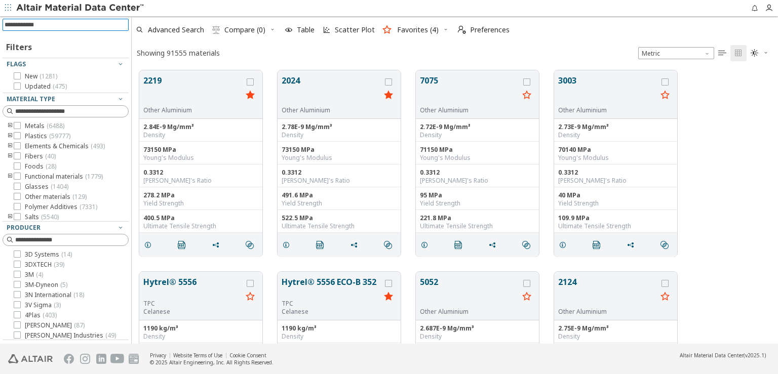
click at [39, 19] on input at bounding box center [67, 24] width 124 height 11
type input "**"
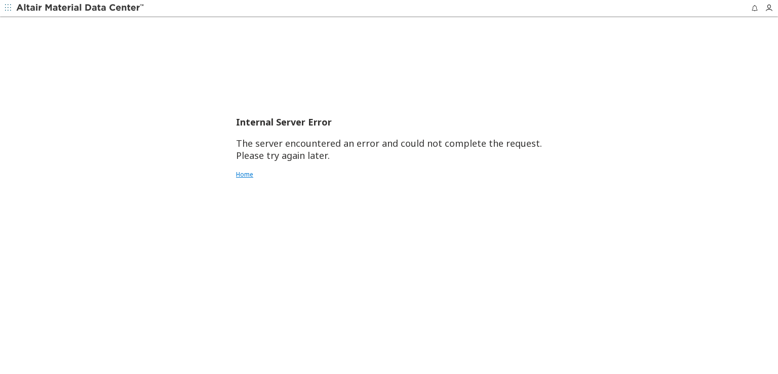
click at [241, 175] on link "Home" at bounding box center [389, 175] width 306 height 8
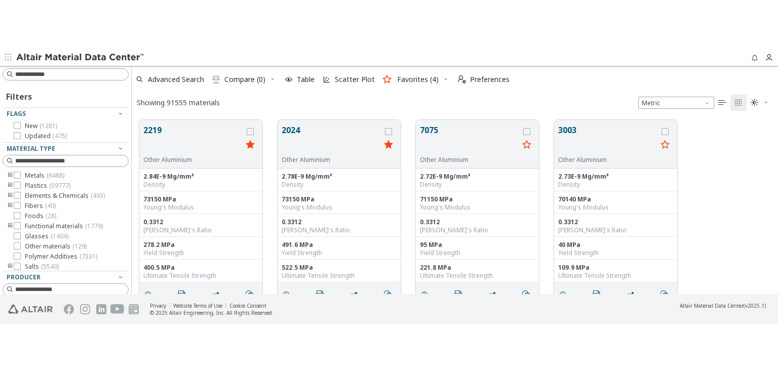
scroll to position [174, 638]
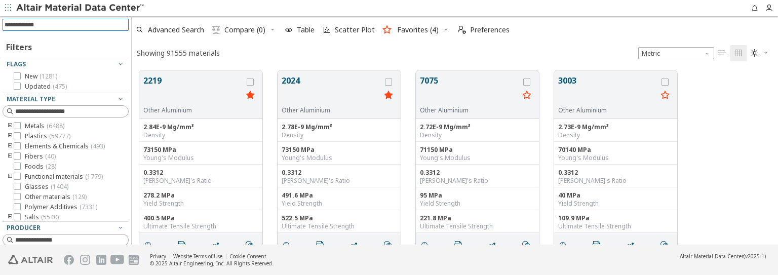
click at [34, 22] on input at bounding box center [67, 24] width 124 height 11
type input "**"
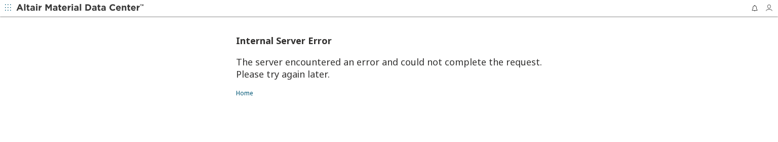
click at [771, 7] on icon "button" at bounding box center [769, 8] width 8 height 8
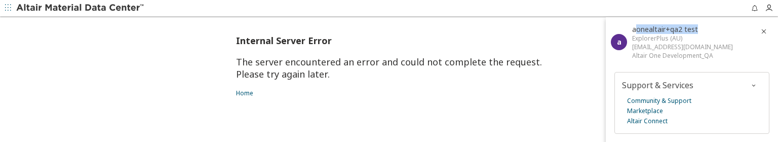
drag, startPoint x: 626, startPoint y: 29, endPoint x: 691, endPoint y: 34, distance: 65.0
click at [691, 34] on div "aonealtair+qa2 test ExplorerPlus (AU) aonealtair+qa2@gmail.com Altair One Devel…" at bounding box center [682, 41] width 101 height 35
click at [632, 26] on span "aonealtair+qa2 test" at bounding box center [665, 29] width 66 height 10
drag, startPoint x: 623, startPoint y: 28, endPoint x: 677, endPoint y: 30, distance: 53.7
click at [701, 28] on div "a aonealtair+qa2 test ExplorerPlus (AU) aonealtair+qa2@gmail.com Altair One Dev…" at bounding box center [688, 42] width 164 height 50
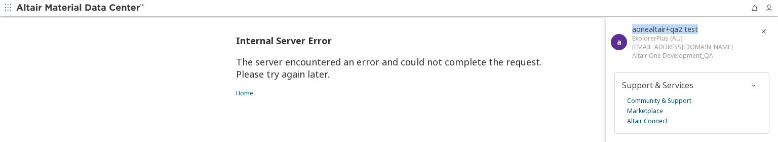
click at [765, 10] on icon "button" at bounding box center [769, 8] width 8 height 8
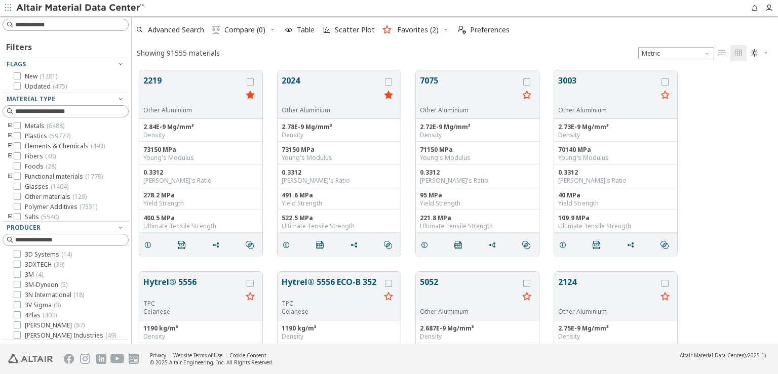
scroll to position [273, 638]
click at [63, 25] on input at bounding box center [67, 24] width 124 height 11
type input "**"
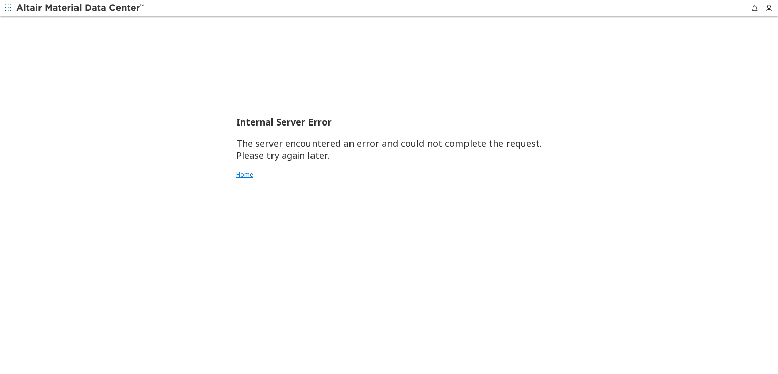
click at [244, 177] on link "Home" at bounding box center [389, 175] width 306 height 8
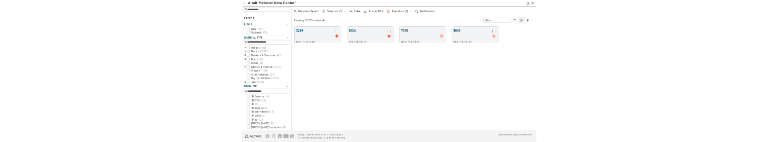
scroll to position [9, 9]
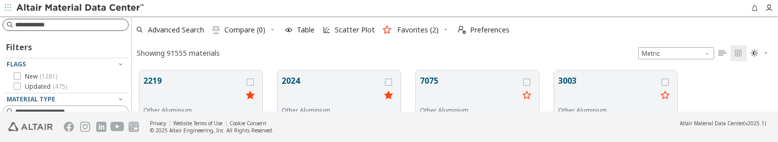
click at [62, 26] on input at bounding box center [71, 25] width 113 height 10
click at [60, 25] on input at bounding box center [67, 24] width 124 height 11
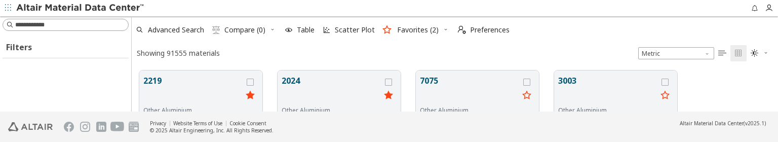
scroll to position [41, 638]
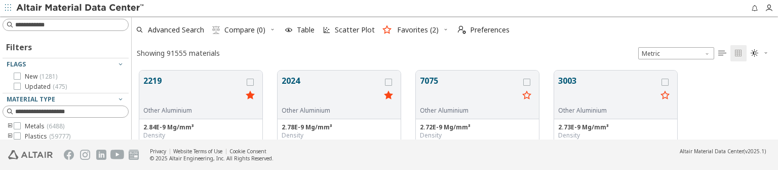
scroll to position [68, 638]
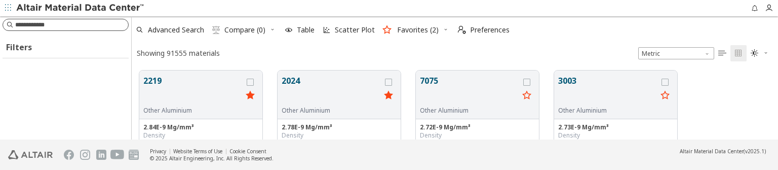
scroll to position [68, 638]
click at [77, 26] on input at bounding box center [67, 24] width 124 height 11
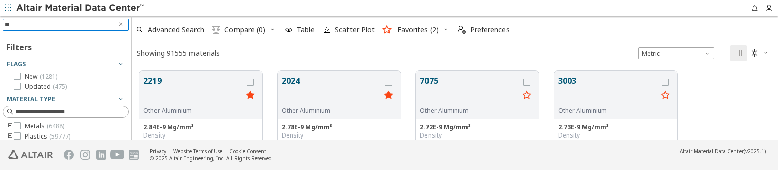
type input "**"
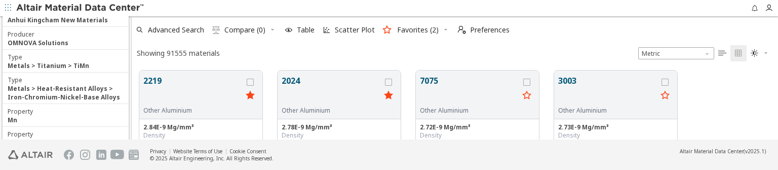
scroll to position [75, 0]
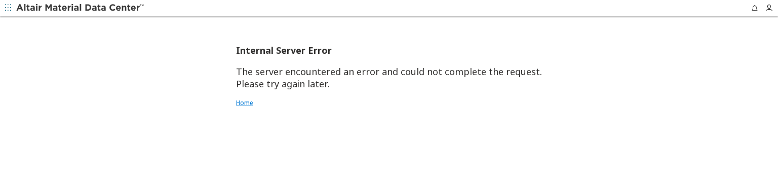
click at [253, 104] on link "Home" at bounding box center [389, 103] width 306 height 8
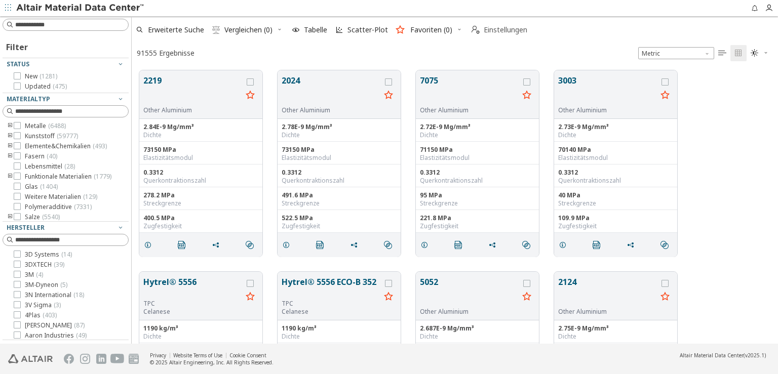
click at [498, 30] on span "Einstellungen" at bounding box center [506, 29] width 44 height 7
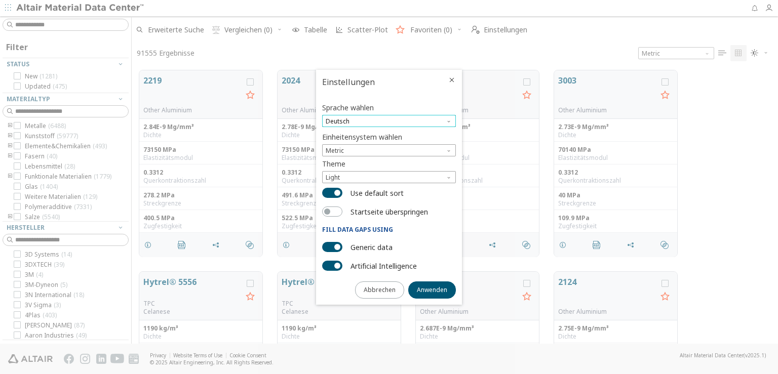
click at [395, 119] on span "Deutsch" at bounding box center [389, 121] width 134 height 12
click at [359, 148] on span "Deutsch" at bounding box center [389, 145] width 126 height 7
click at [431, 169] on button "Anwenden" at bounding box center [432, 290] width 48 height 17
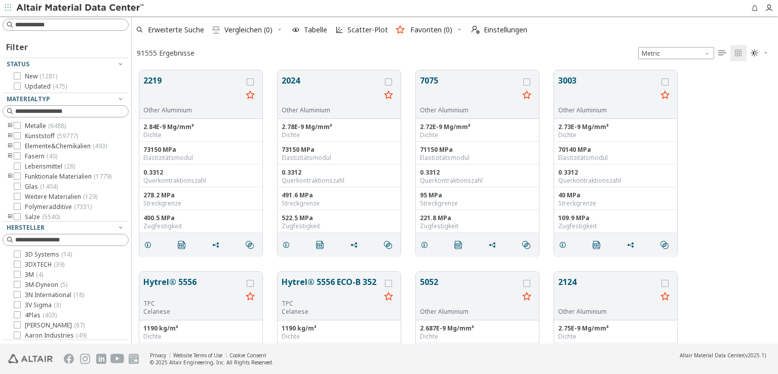
scroll to position [273, 638]
click at [189, 27] on span "Erweiterte Suche" at bounding box center [176, 29] width 56 height 7
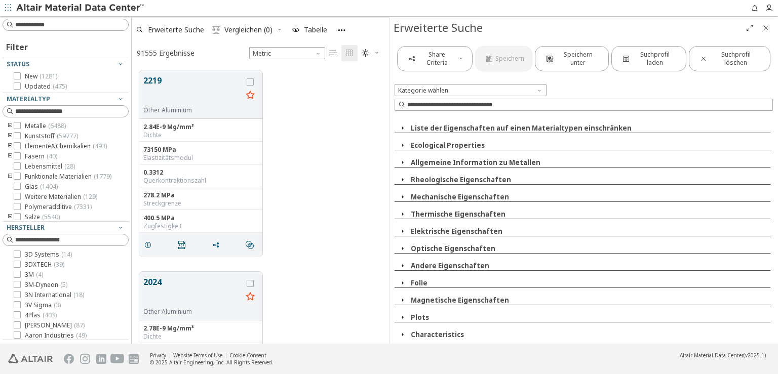
click at [403, 169] on icon "button" at bounding box center [403, 317] width 8 height 8
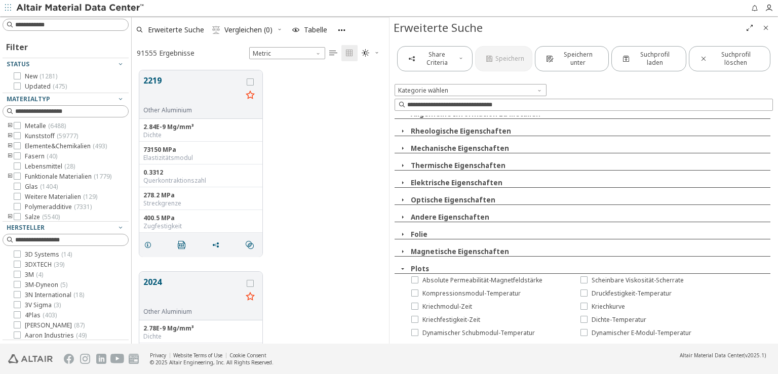
scroll to position [101, 0]
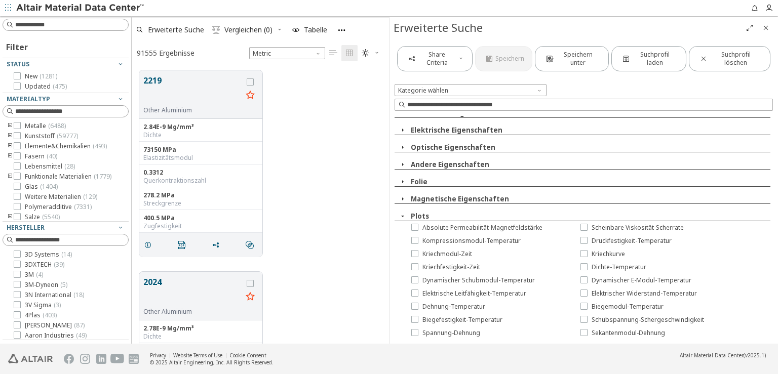
drag, startPoint x: 424, startPoint y: 255, endPoint x: 540, endPoint y: 255, distance: 115.5
click at [540, 169] on div "Kriechmodul-Zeit" at bounding box center [479, 254] width 169 height 13
click at [417, 169] on icon at bounding box center [414, 253] width 7 height 7
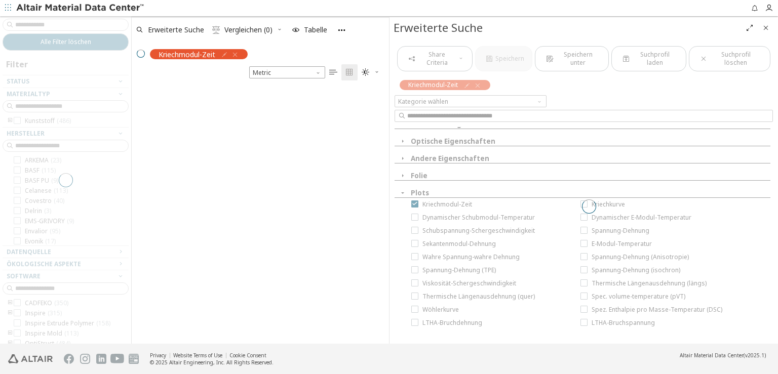
scroll to position [84, 0]
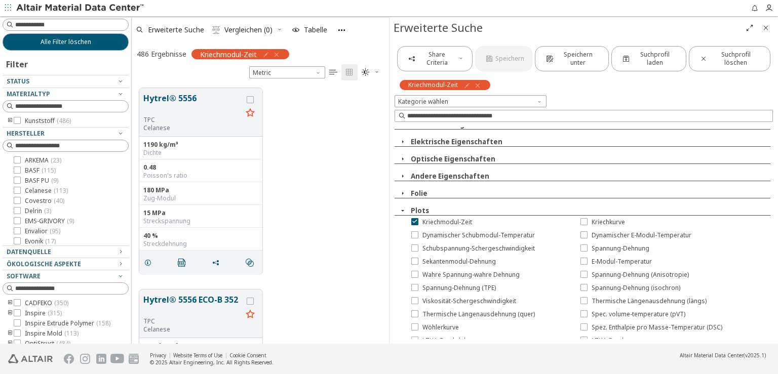
click at [267, 52] on icon "button" at bounding box center [266, 55] width 8 height 8
click at [207, 75] on icon at bounding box center [204, 75] width 7 height 7
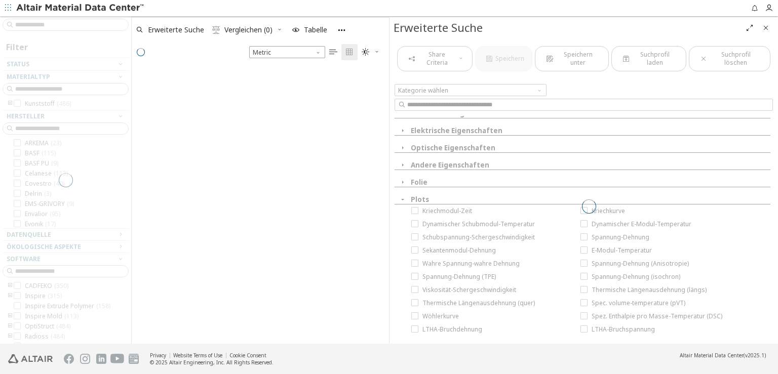
scroll to position [273, 249]
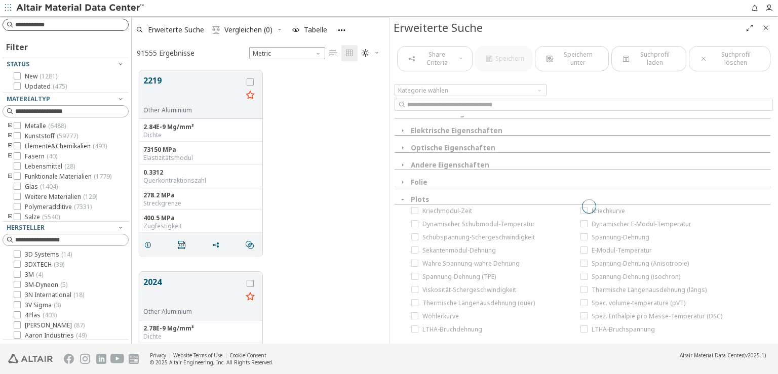
click at [61, 27] on input at bounding box center [71, 25] width 113 height 10
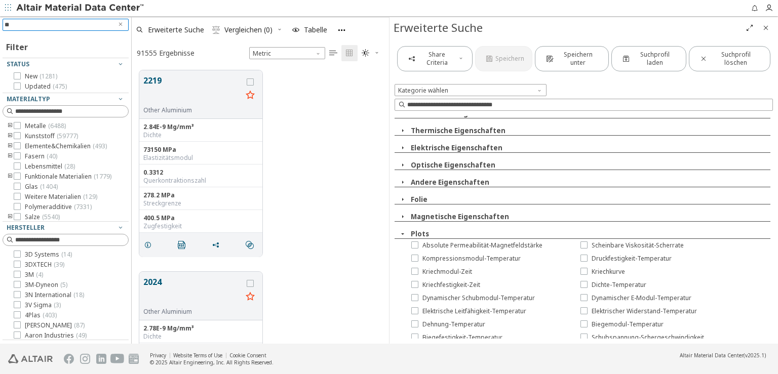
scroll to position [101, 0]
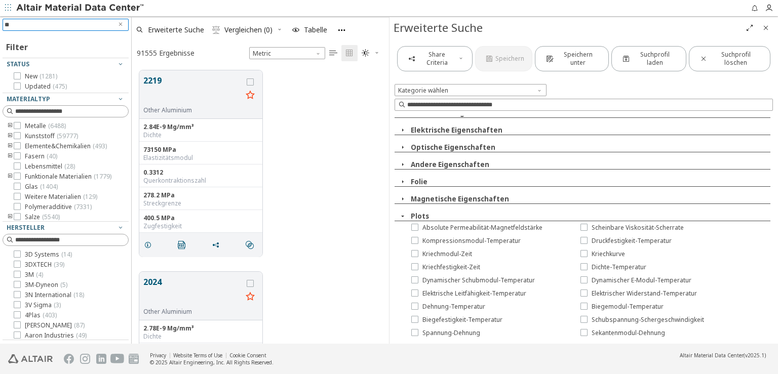
type input "*"
drag, startPoint x: 71, startPoint y: 54, endPoint x: 59, endPoint y: 91, distance: 38.3
click at [71, 58] on div "Filter Status New ( 1281 ) Updated ( 475 ) Materialtyp Metalle ( 6488 ) Kunstst…" at bounding box center [66, 263] width 126 height 460
click at [56, 27] on input at bounding box center [71, 25] width 113 height 10
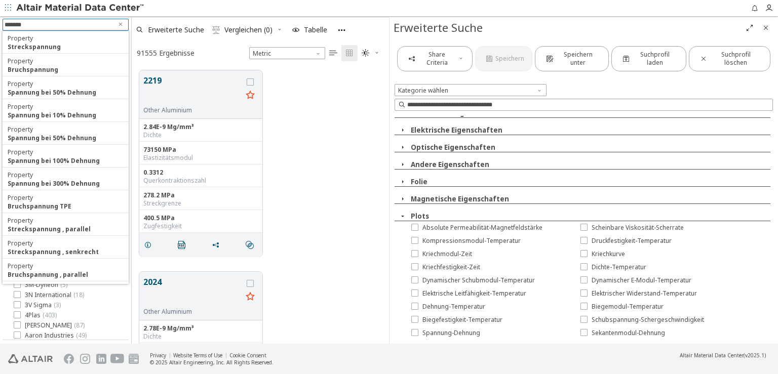
type input "********"
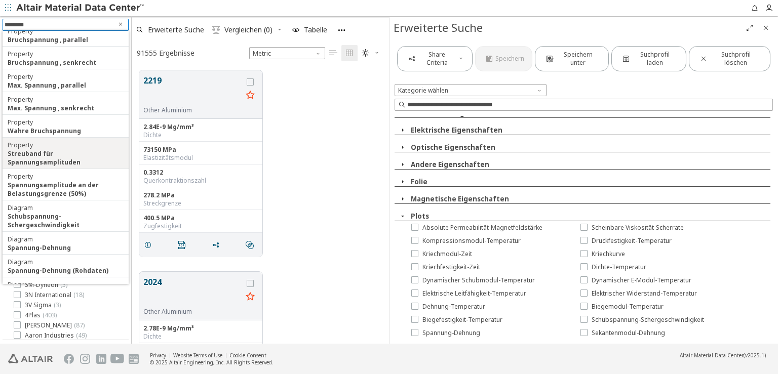
scroll to position [253, 0]
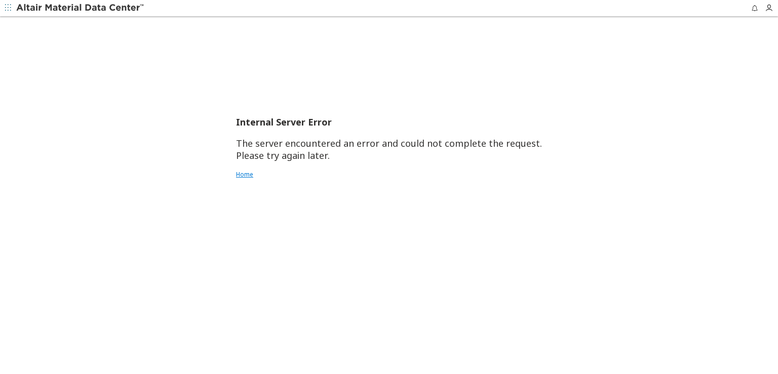
click at [251, 169] on link "Home" at bounding box center [389, 175] width 306 height 8
